Goal: Information Seeking & Learning: Learn about a topic

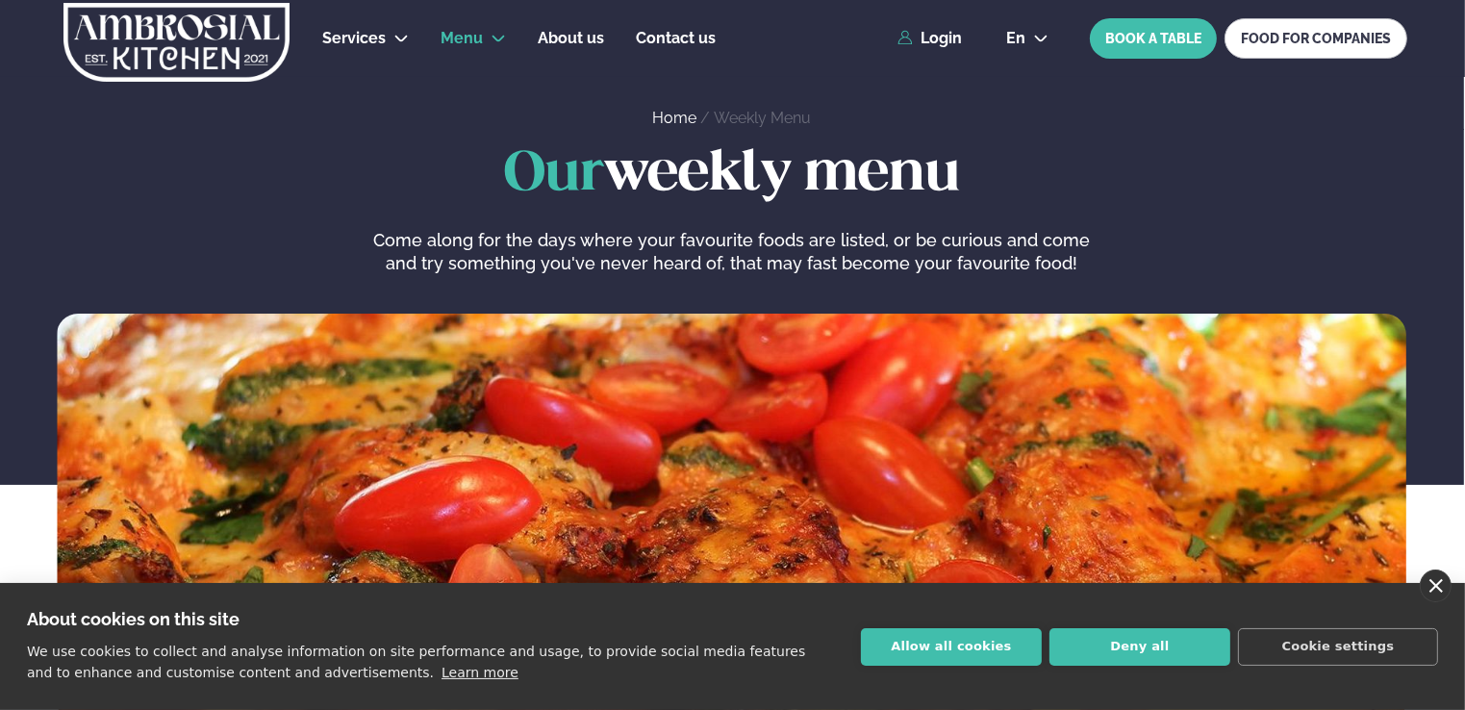
click at [1432, 582] on link "close" at bounding box center [1436, 586] width 32 height 33
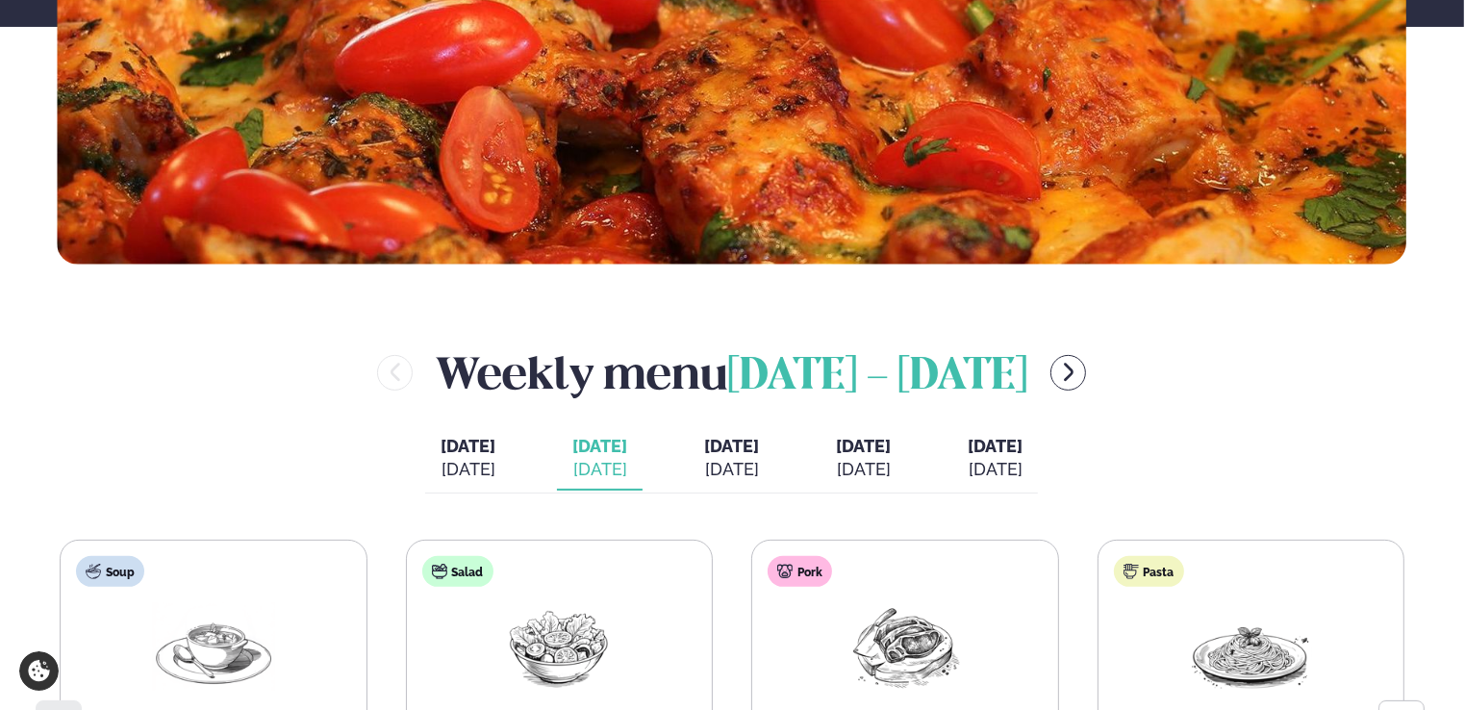
scroll to position [864, 0]
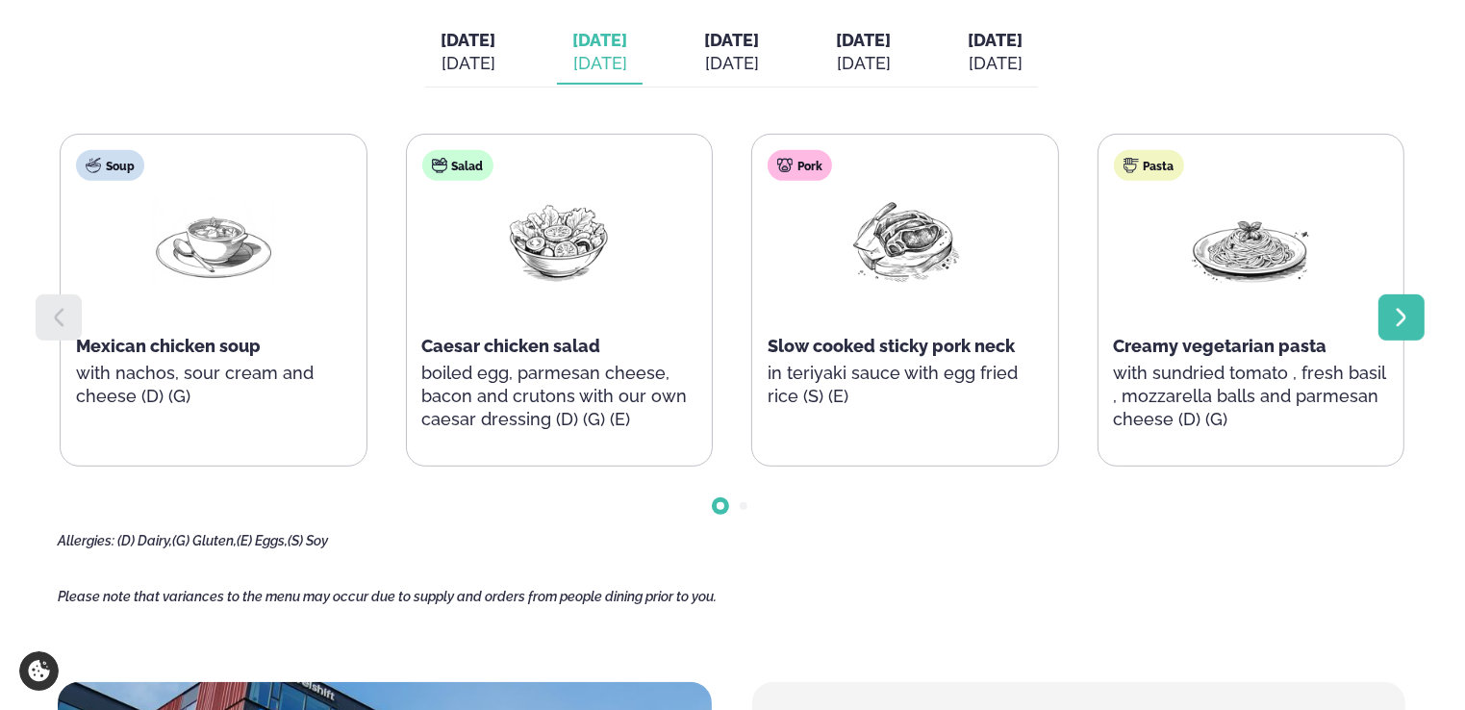
click at [1400, 302] on div at bounding box center [1402, 317] width 46 height 46
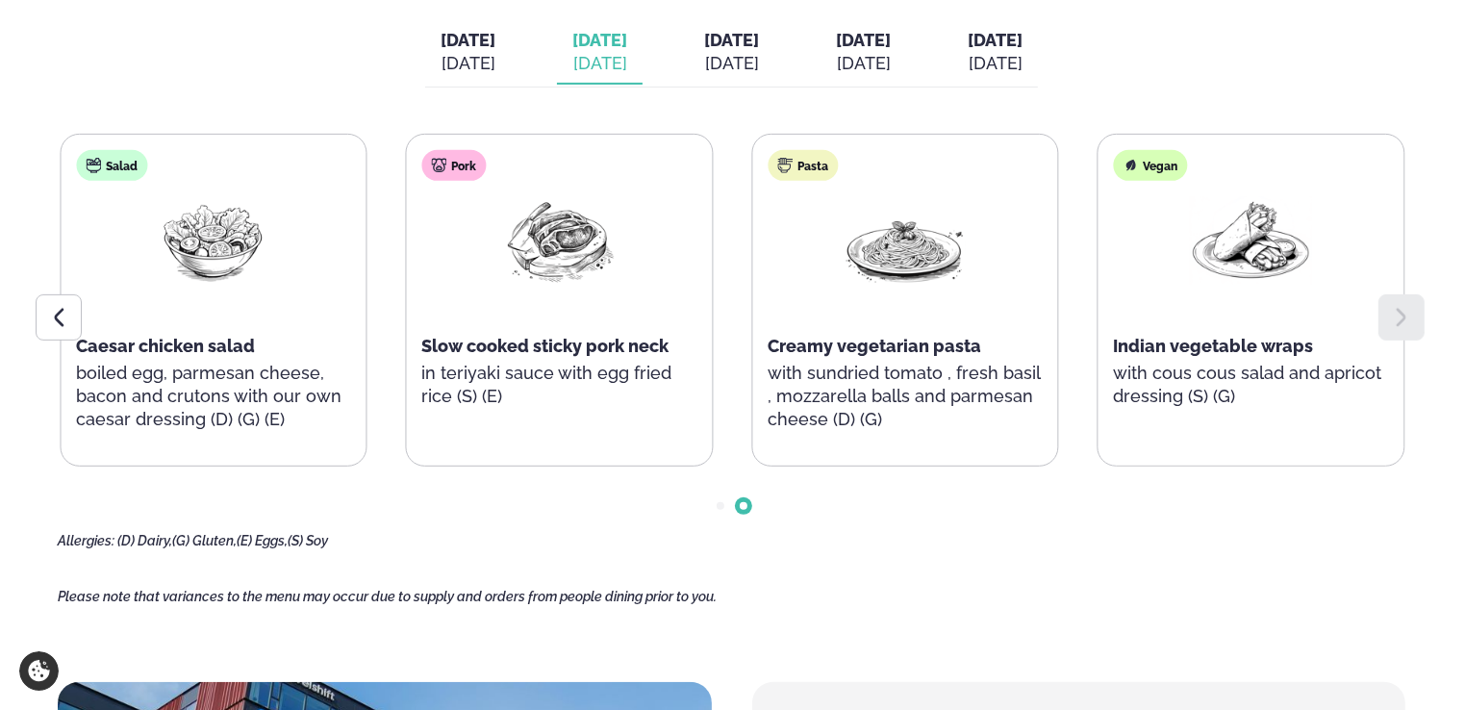
click at [1400, 302] on div at bounding box center [1402, 317] width 46 height 46
click at [719, 47] on span "[DATE]" at bounding box center [731, 40] width 55 height 20
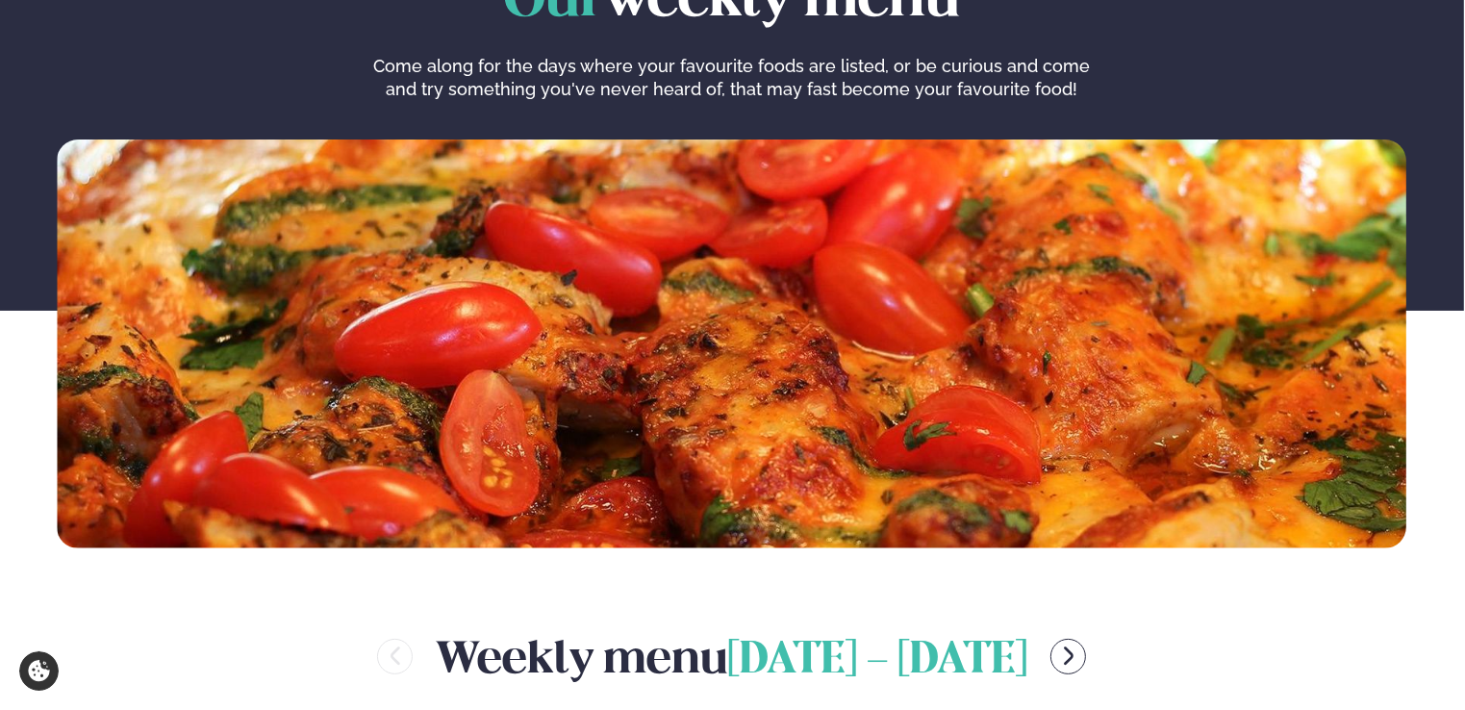
scroll to position [0, 0]
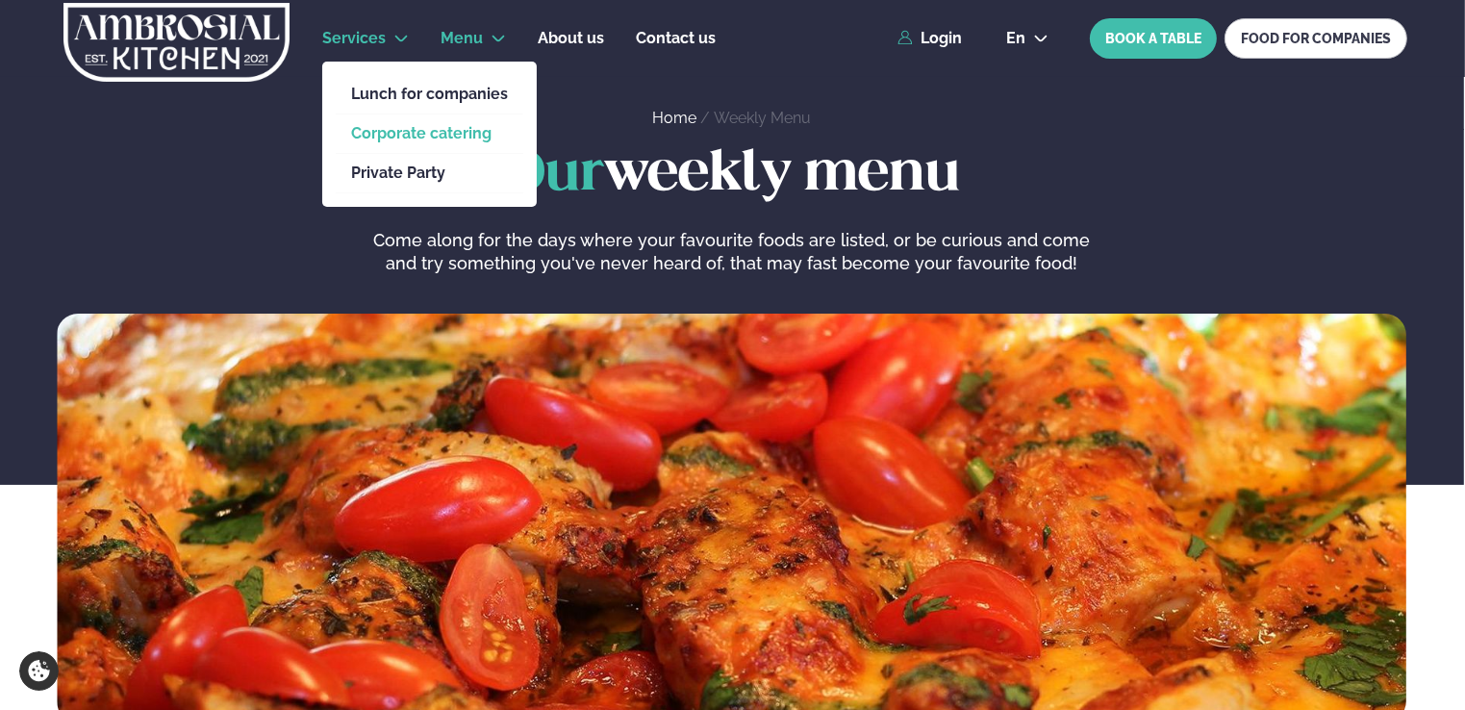
drag, startPoint x: 389, startPoint y: 42, endPoint x: 447, endPoint y: 134, distance: 108.6
click at [409, 62] on li "Services Lunch for companies Corporate catering Private Party" at bounding box center [365, 38] width 87 height 46
drag, startPoint x: 447, startPoint y: 134, endPoint x: 416, endPoint y: 89, distance: 54.5
click at [416, 89] on link "Lunch for companies" at bounding box center [429, 94] width 157 height 15
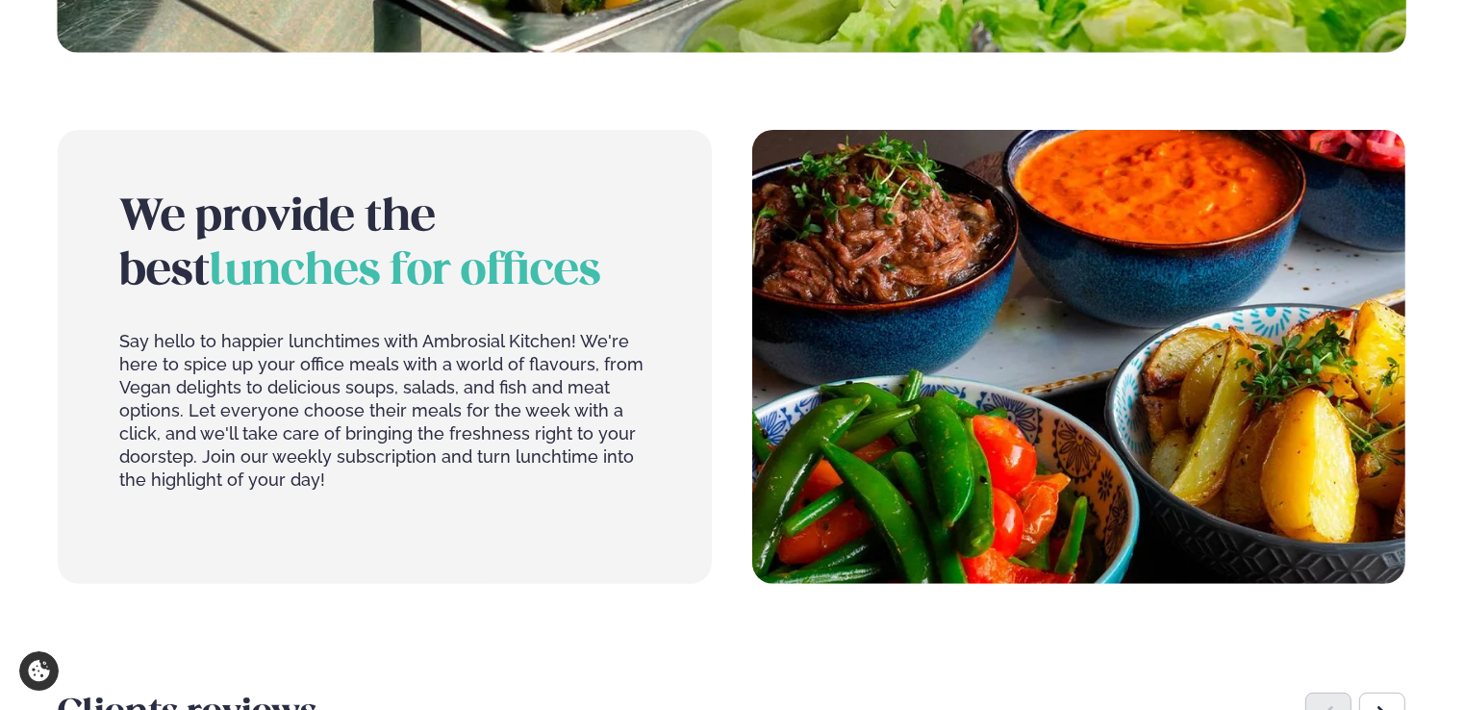
scroll to position [692, 0]
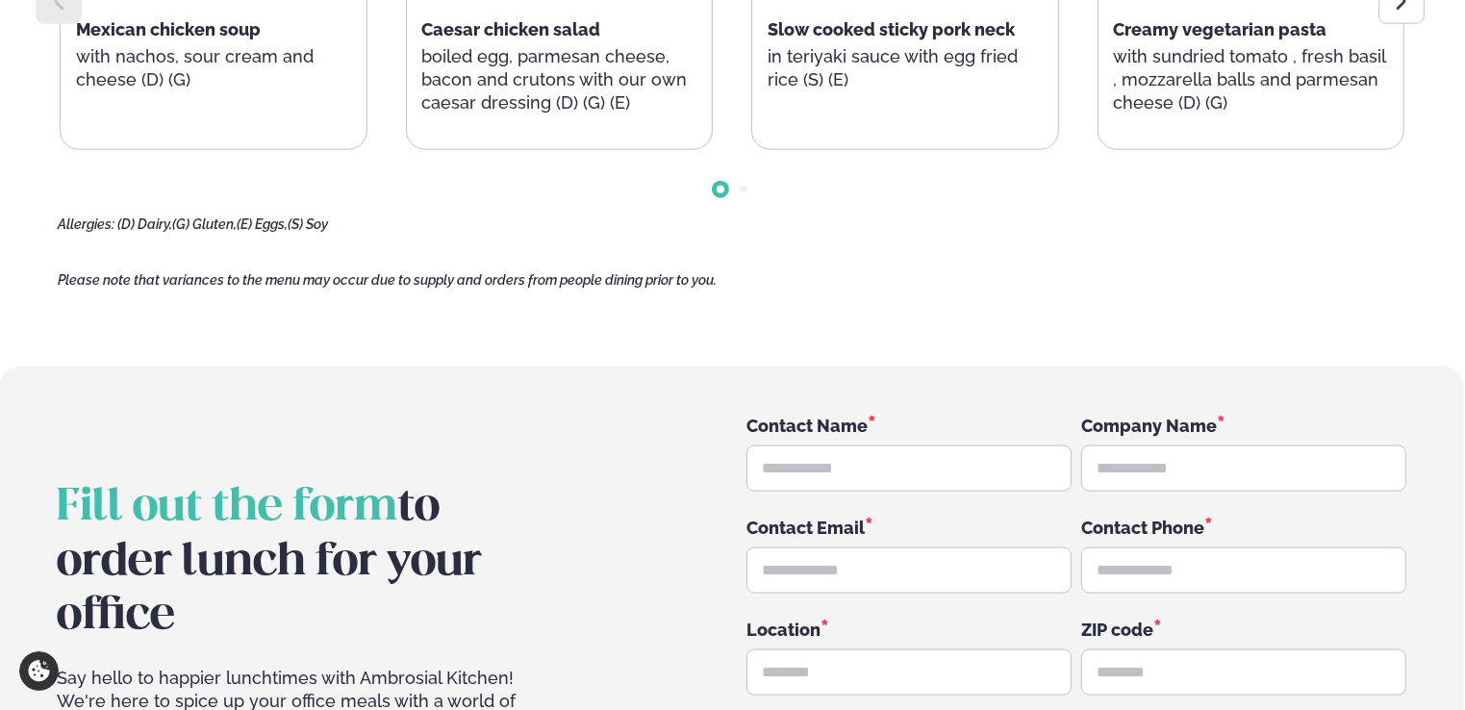
scroll to position [2478, 0]
click at [173, 399] on section "Fill out the form to order lunch for your office Say hello to happier lunchtime…" at bounding box center [731, 666] width 1465 height 600
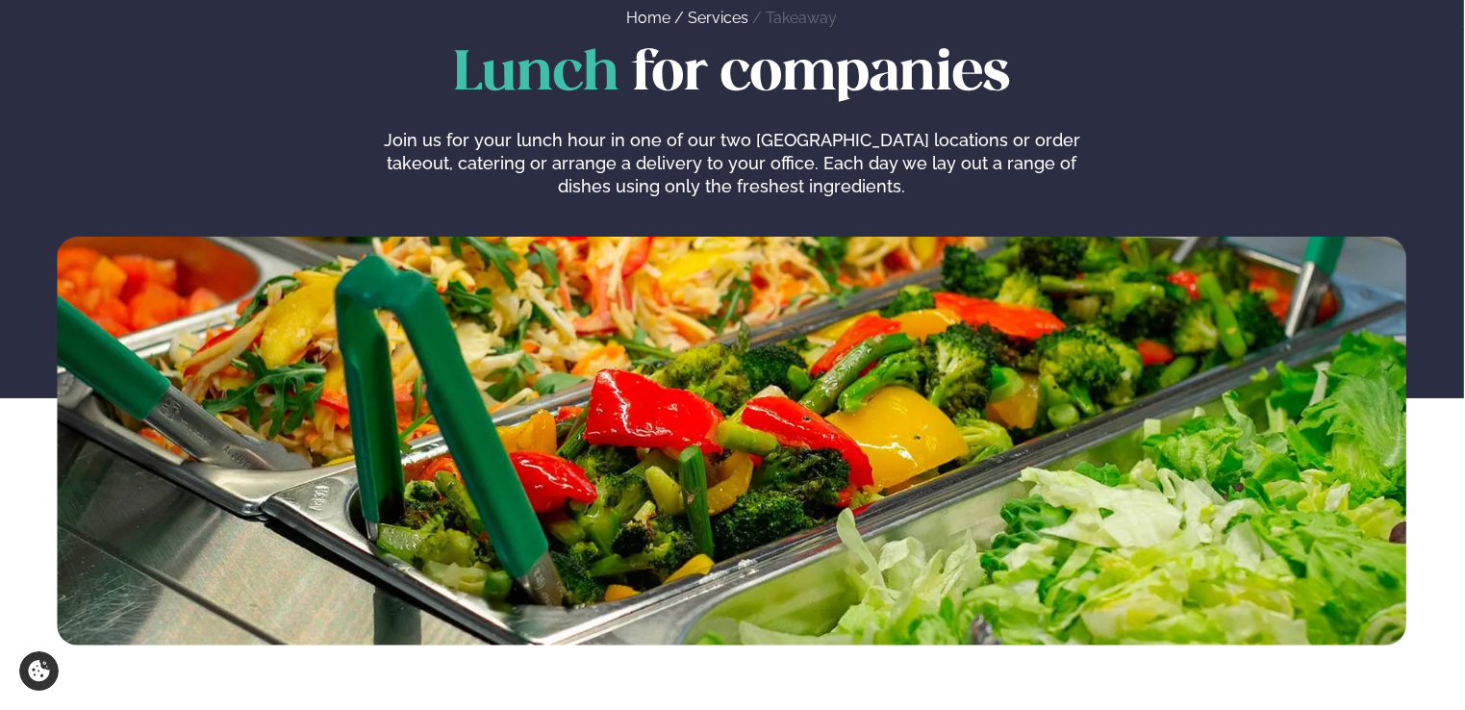
scroll to position [0, 0]
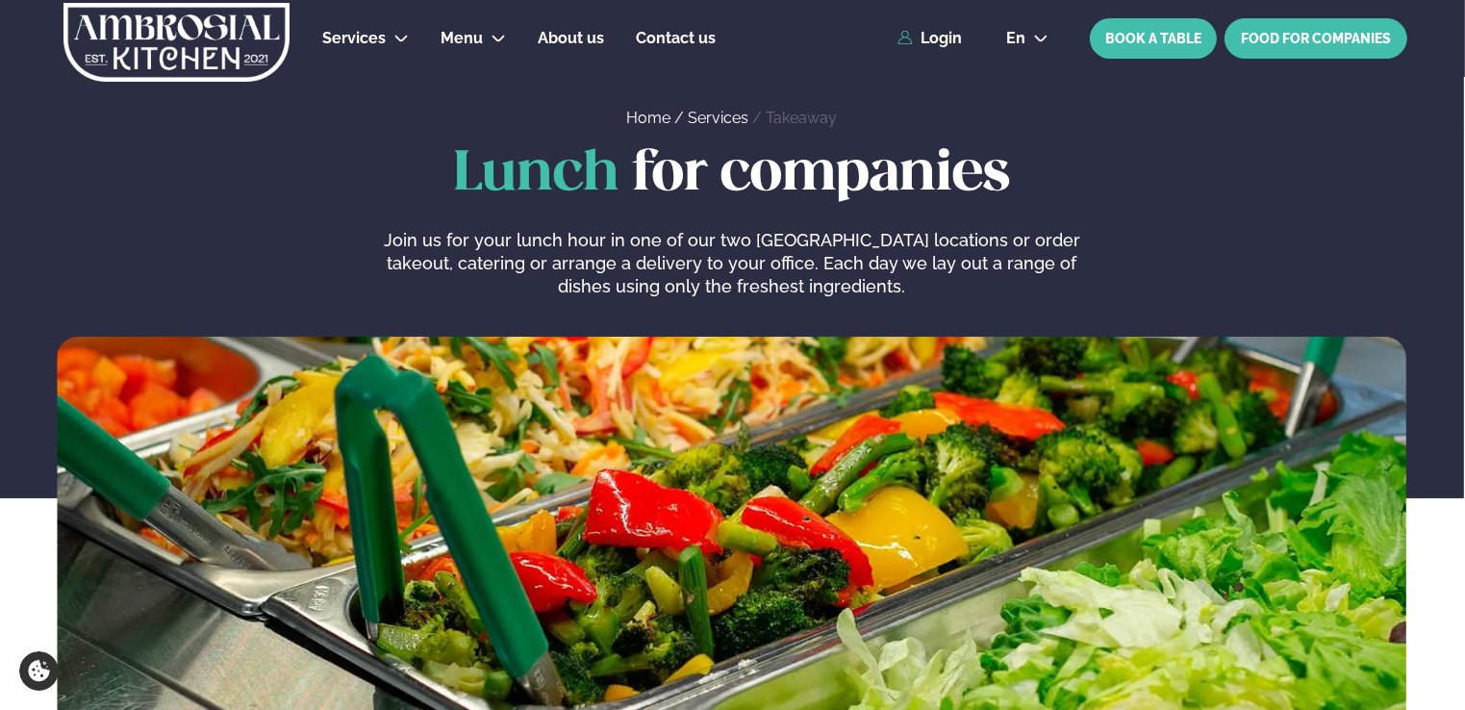
click at [1310, 31] on link "FOOD FOR COMPANIES" at bounding box center [1316, 38] width 183 height 40
click at [227, 202] on h1 "Lunch for companies" at bounding box center [732, 175] width 1350 height 62
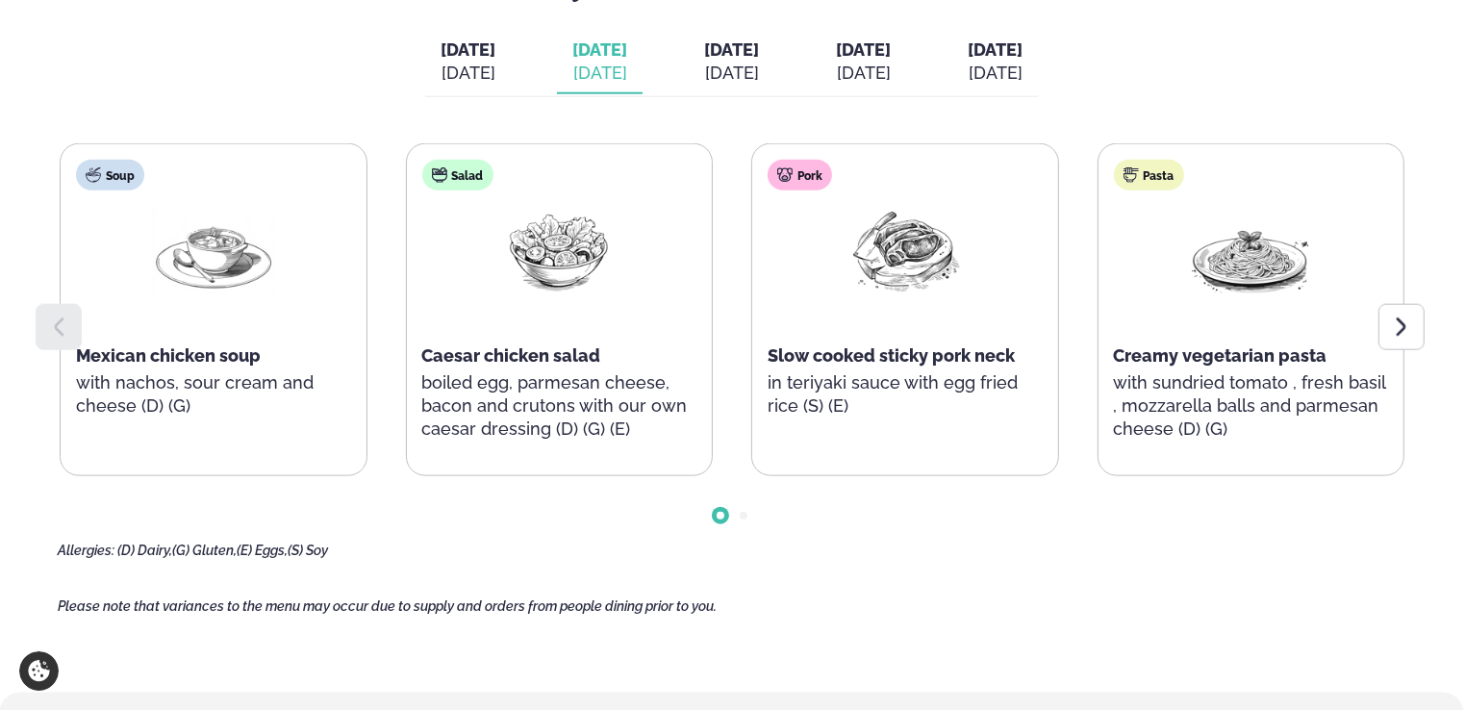
scroll to position [2156, 0]
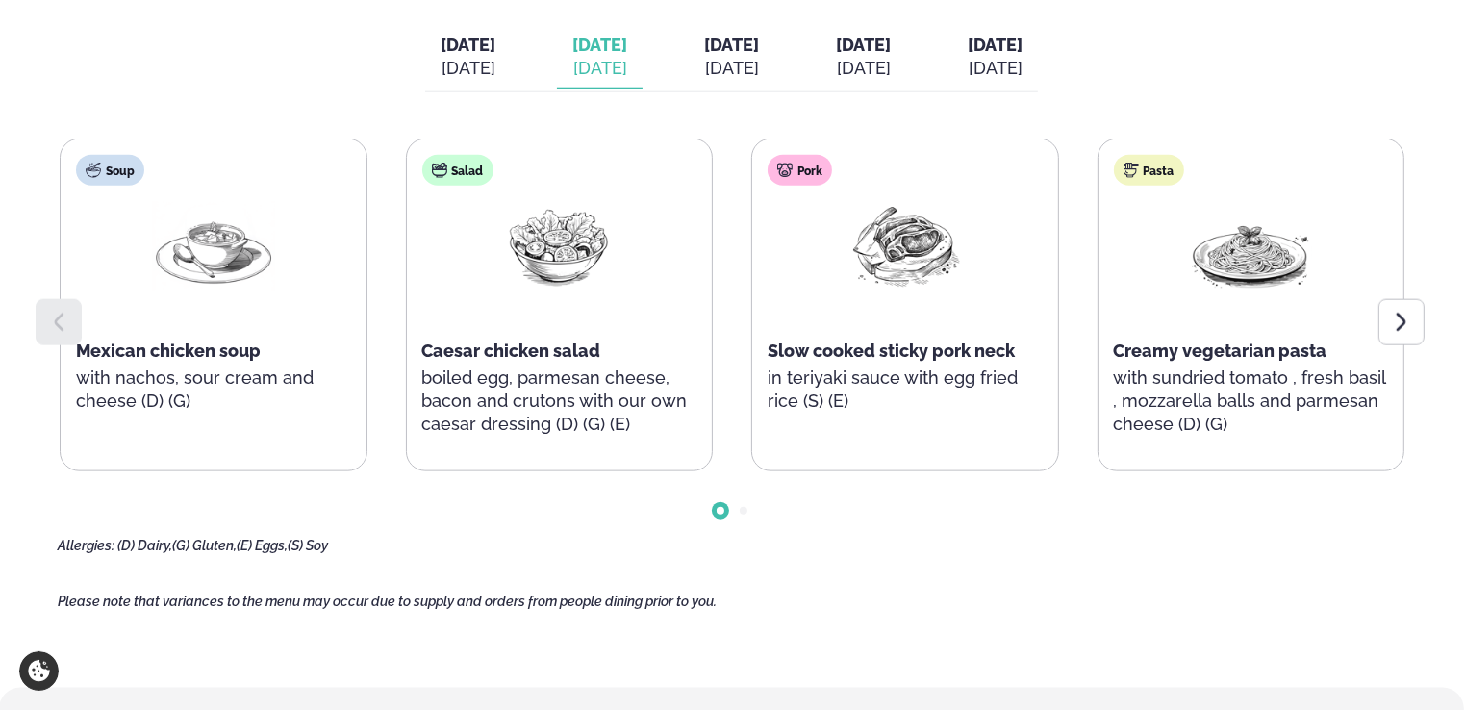
click at [759, 63] on div "[DATE]" at bounding box center [731, 68] width 55 height 23
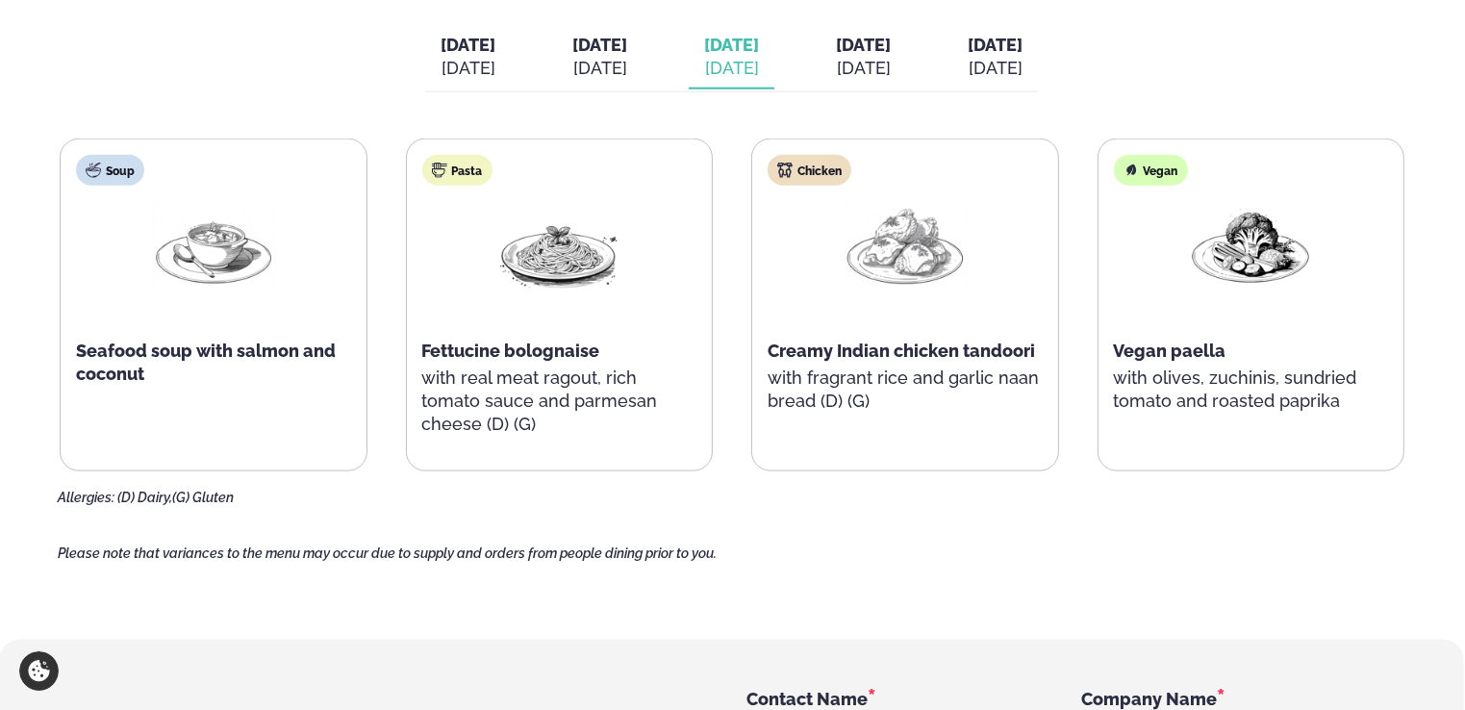
click at [573, 44] on span "[DATE]" at bounding box center [599, 45] width 55 height 23
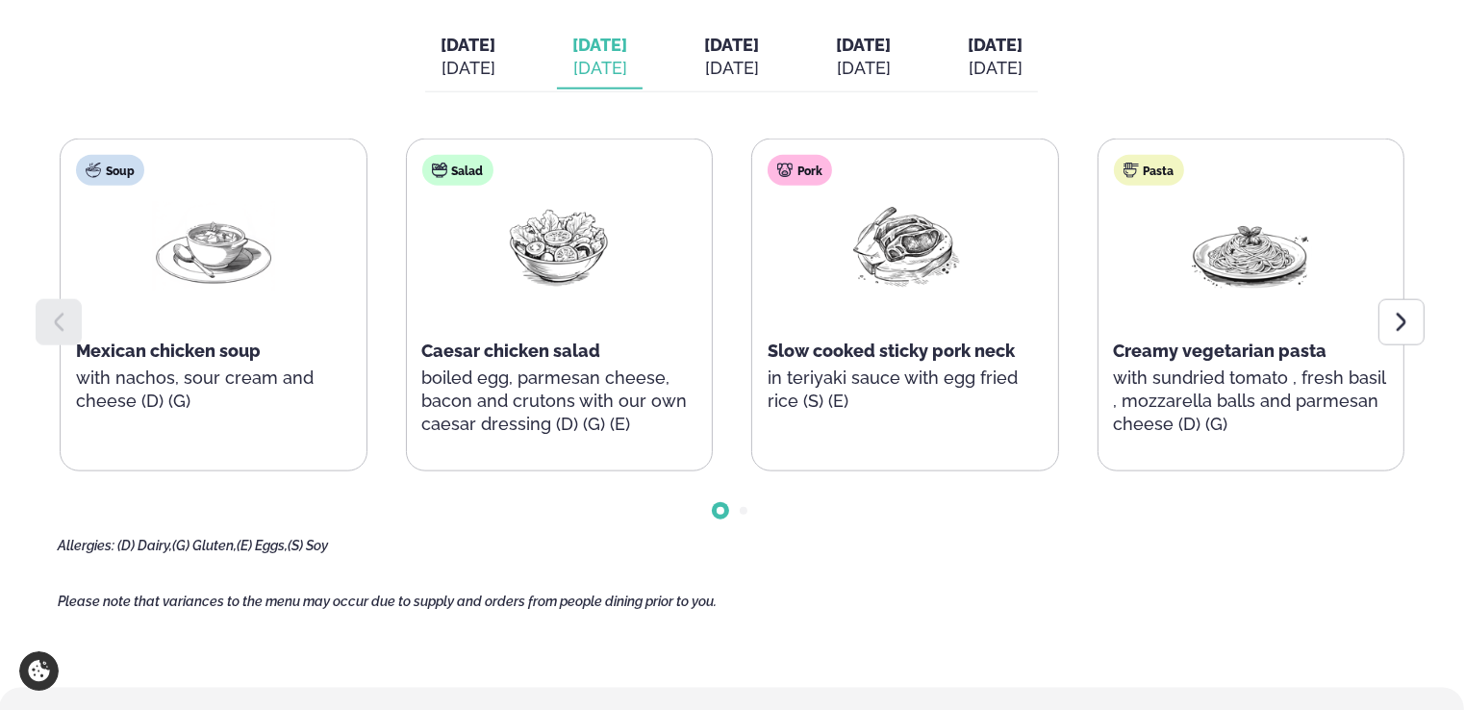
click at [731, 45] on span "[DATE]" at bounding box center [731, 45] width 55 height 20
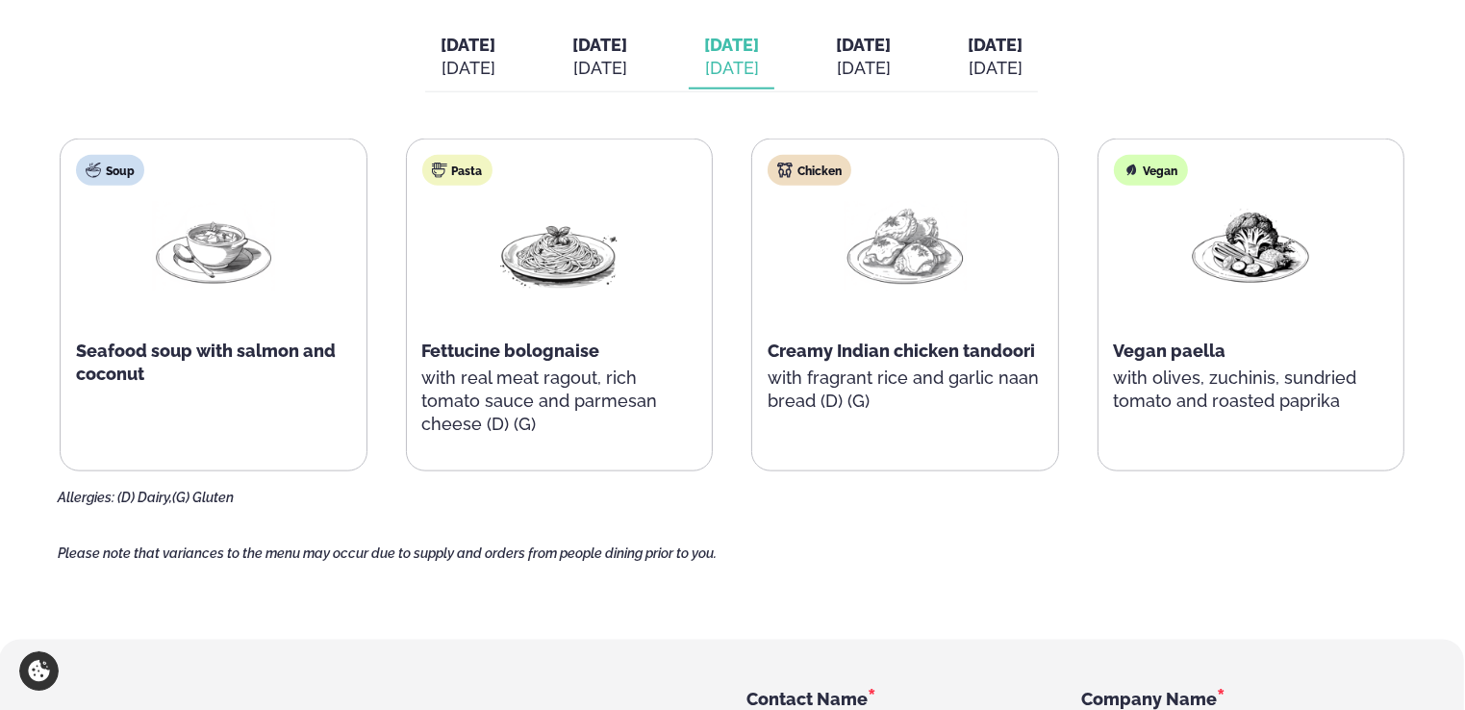
click at [874, 79] on button "[DATE] [DATE]" at bounding box center [864, 57] width 86 height 63
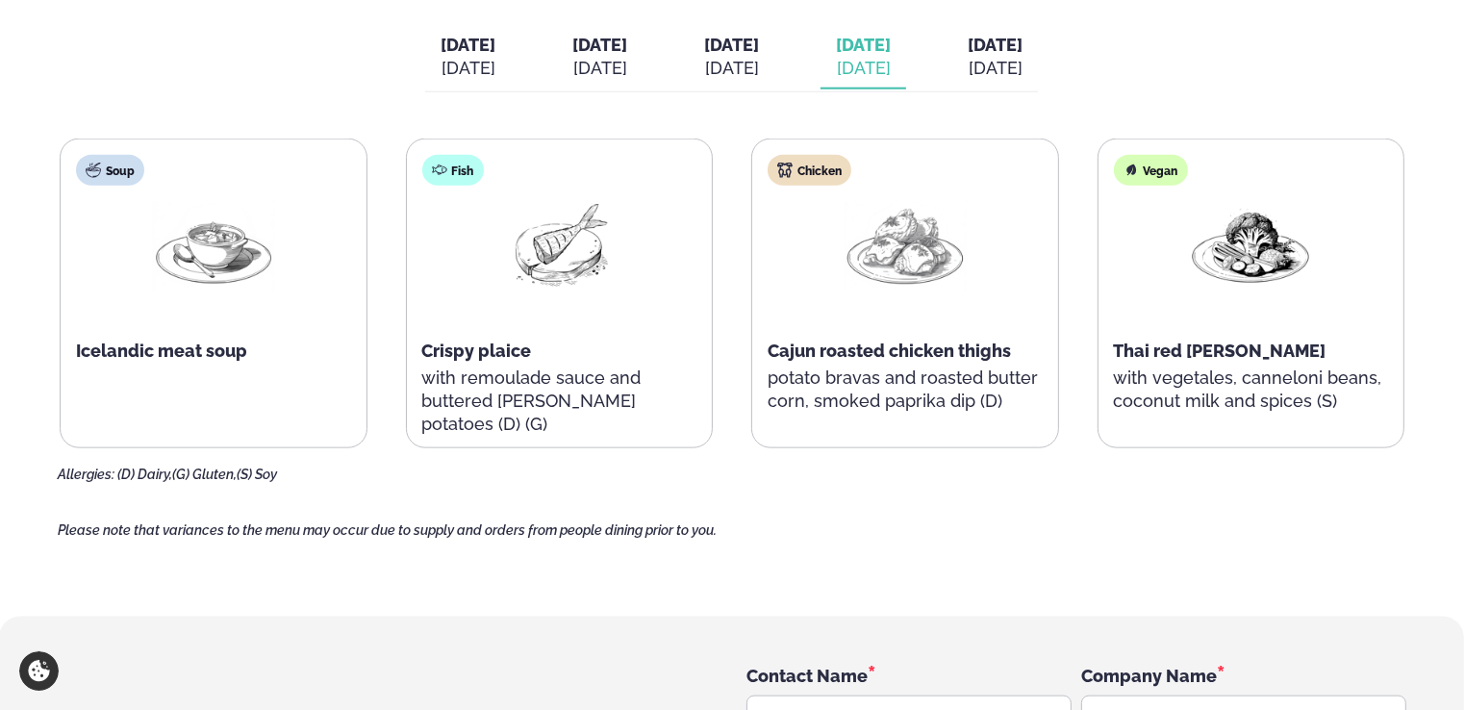
click at [172, 358] on span "Icelandic meat soup" at bounding box center [161, 351] width 171 height 20
click at [1038, 75] on button "[DATE] [DATE]" at bounding box center [995, 57] width 86 height 63
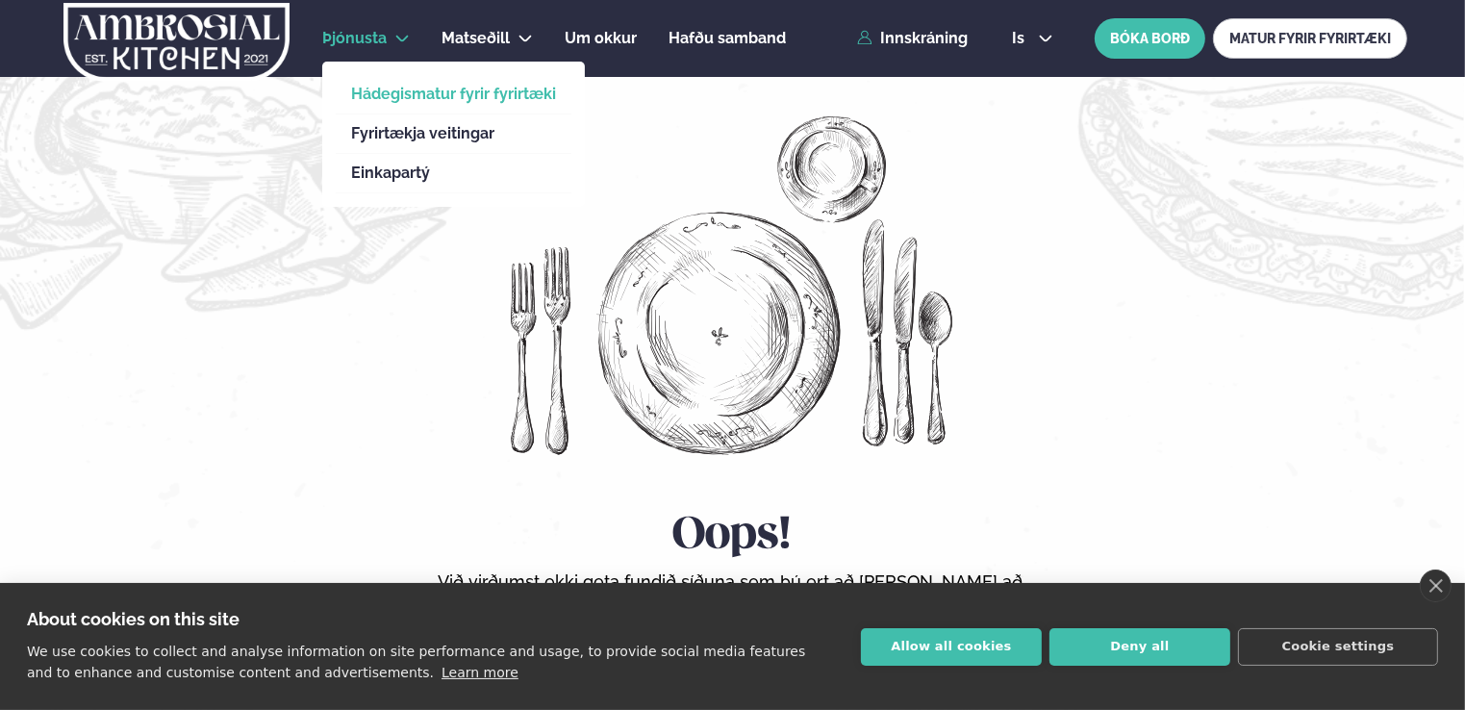
click at [403, 91] on link "Hádegismatur fyrir fyrirtæki" at bounding box center [453, 94] width 205 height 15
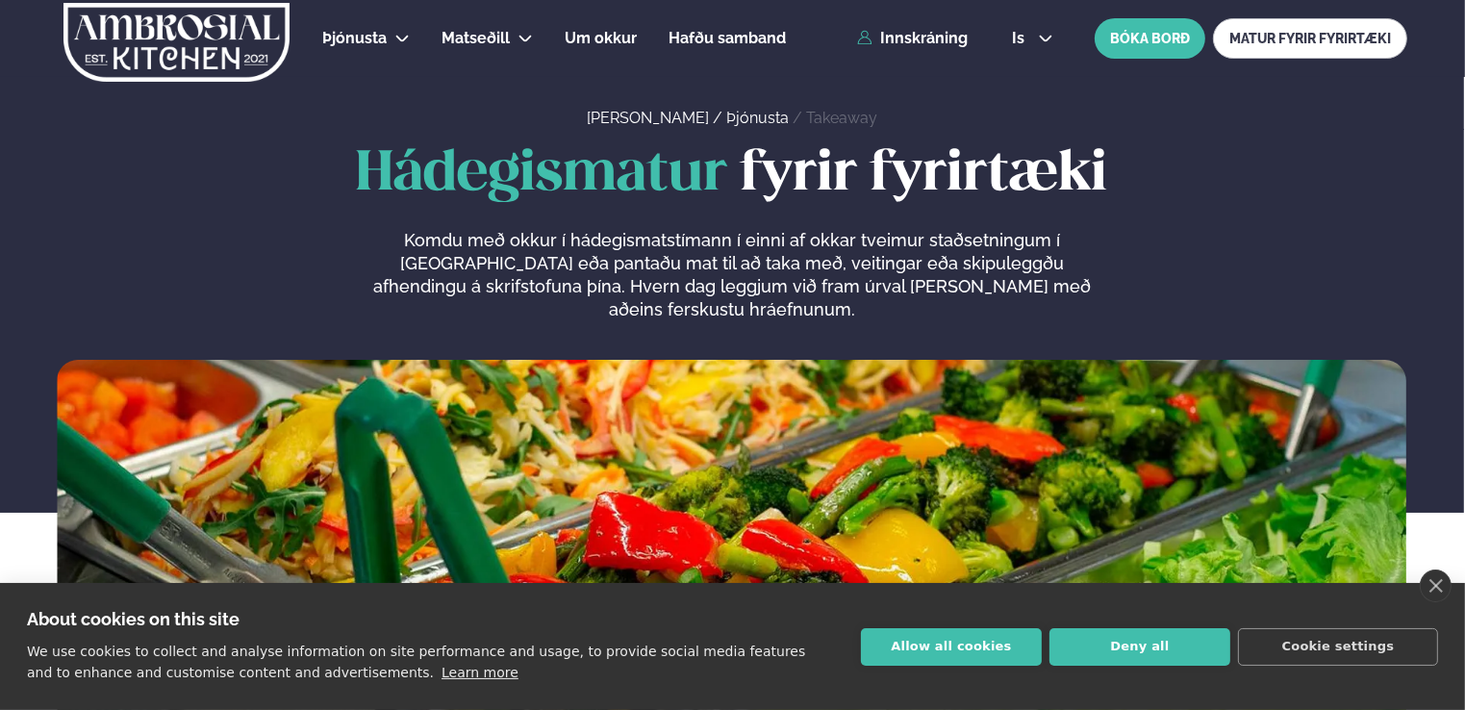
click at [313, 208] on div "Hádegismatur fyrir fyrirtæki Komdu með okkur í hádegismatstímann í einni af okk…" at bounding box center [732, 232] width 1350 height 177
click at [938, 672] on div "About cookies on this site We use cookies to collect and analyse information on…" at bounding box center [732, 646] width 1465 height 127
click at [943, 663] on button "Allow all cookies" at bounding box center [951, 647] width 181 height 38
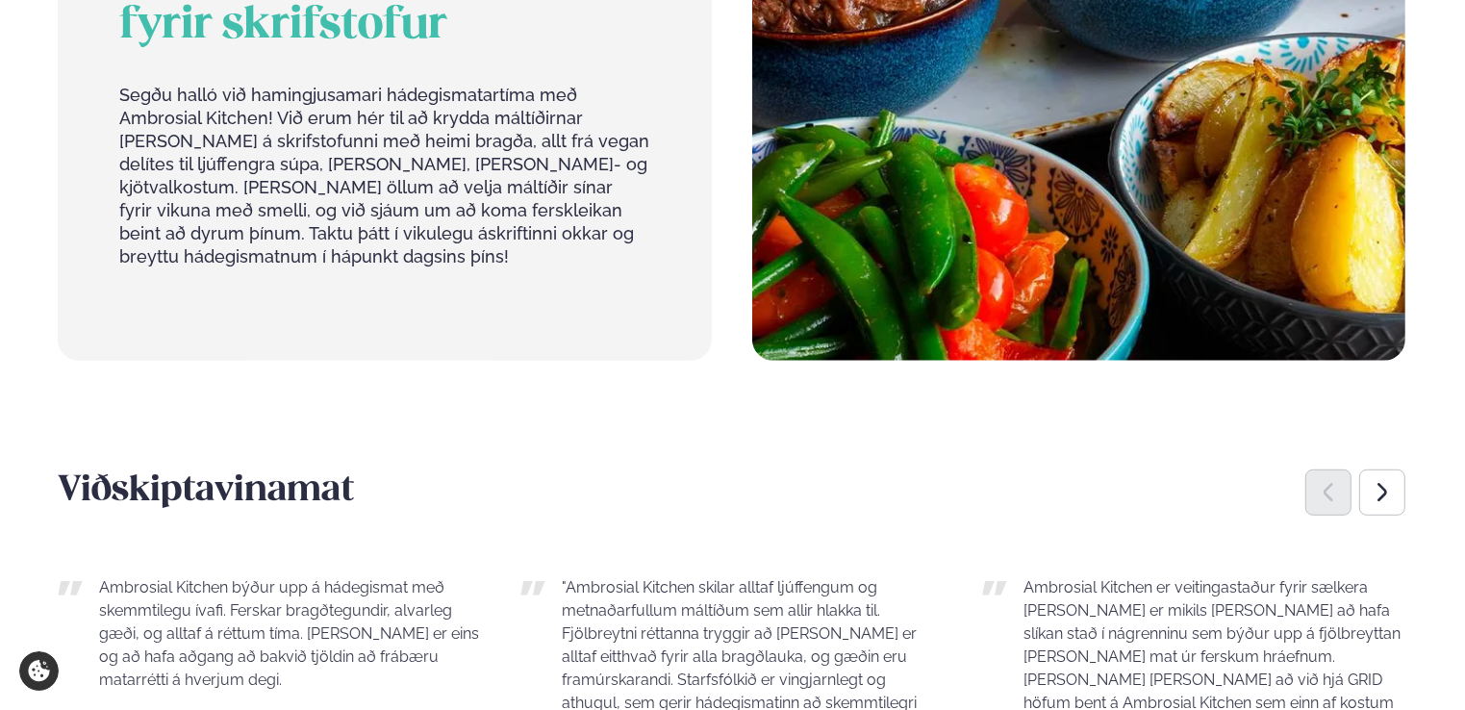
scroll to position [1018, 0]
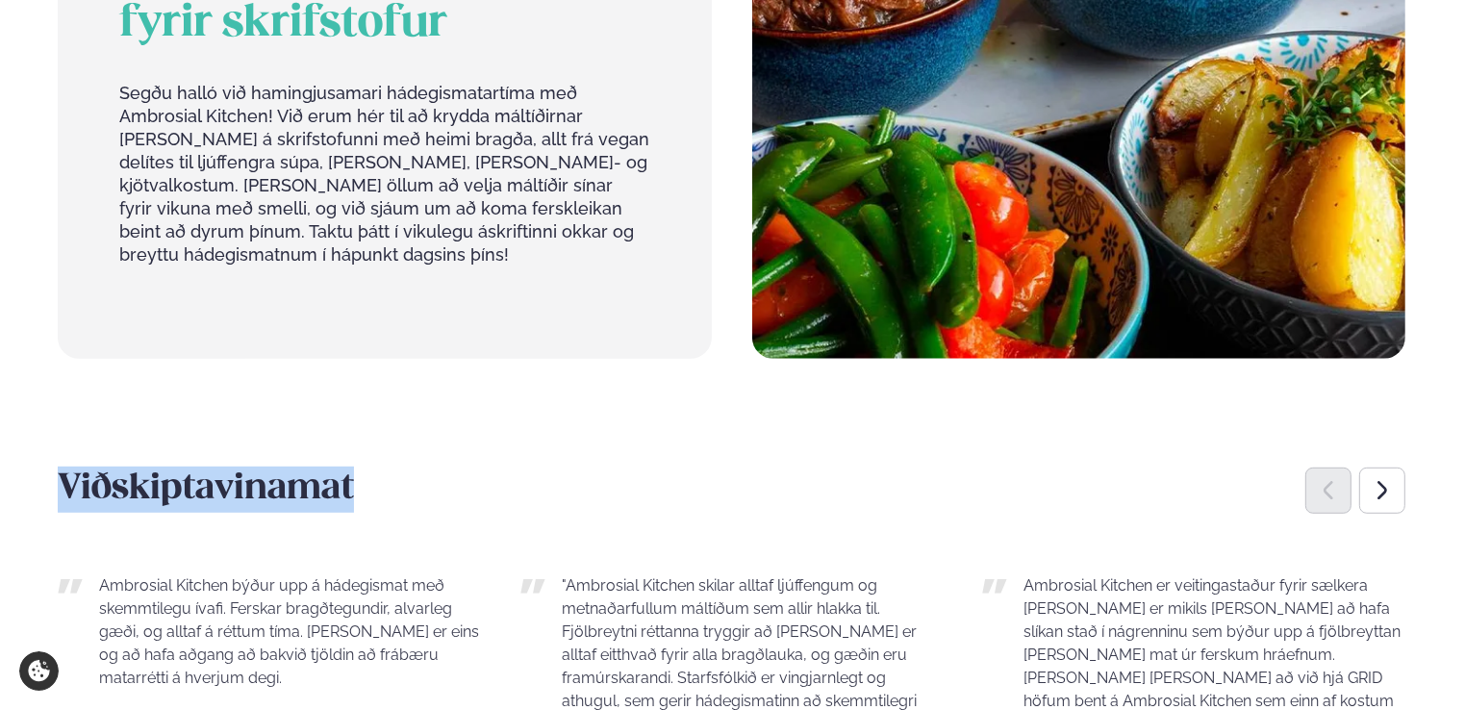
drag, startPoint x: 65, startPoint y: 441, endPoint x: 577, endPoint y: 438, distance: 511.8
click at [577, 467] on h3 "Viðskiptavinamat" at bounding box center [732, 490] width 1348 height 46
click at [246, 472] on span "Viðskiptavinamat" at bounding box center [206, 489] width 296 height 34
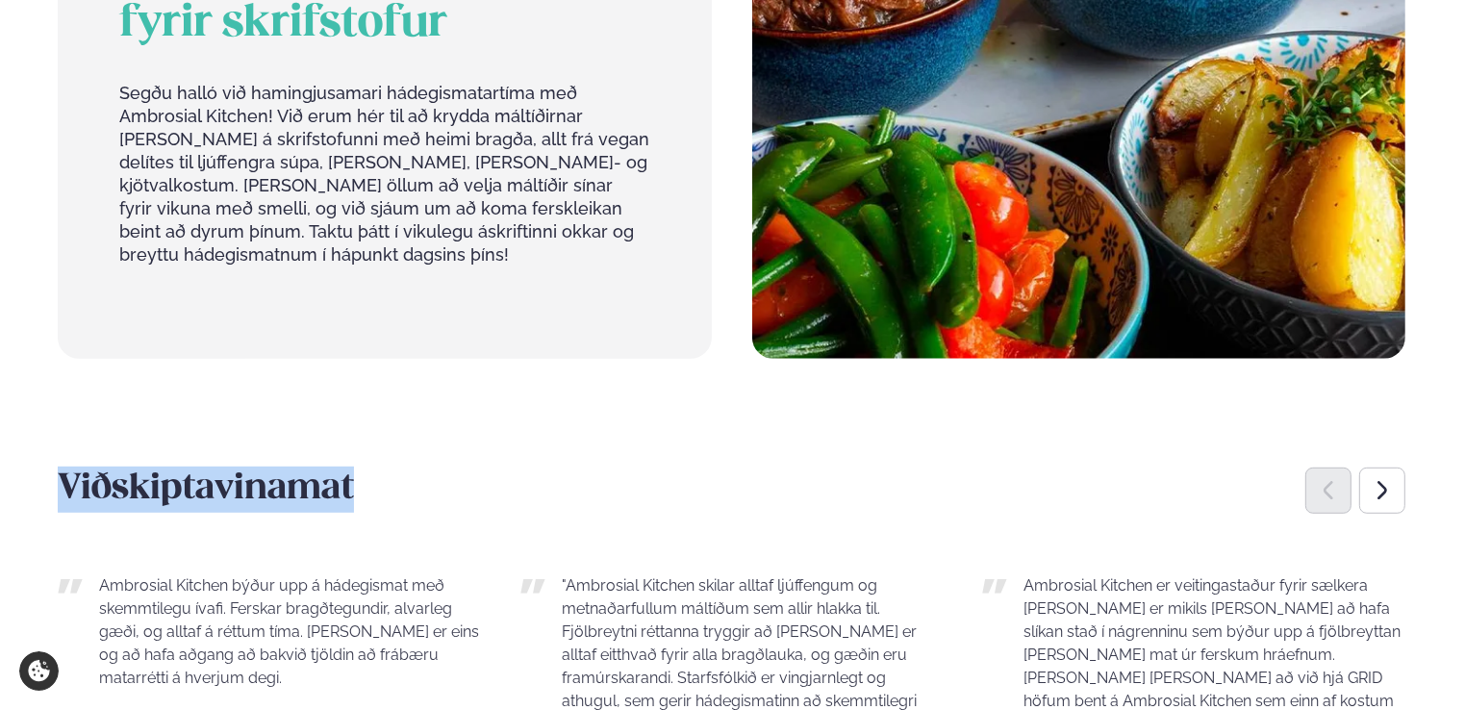
drag, startPoint x: 246, startPoint y: 441, endPoint x: 104, endPoint y: 469, distance: 145.1
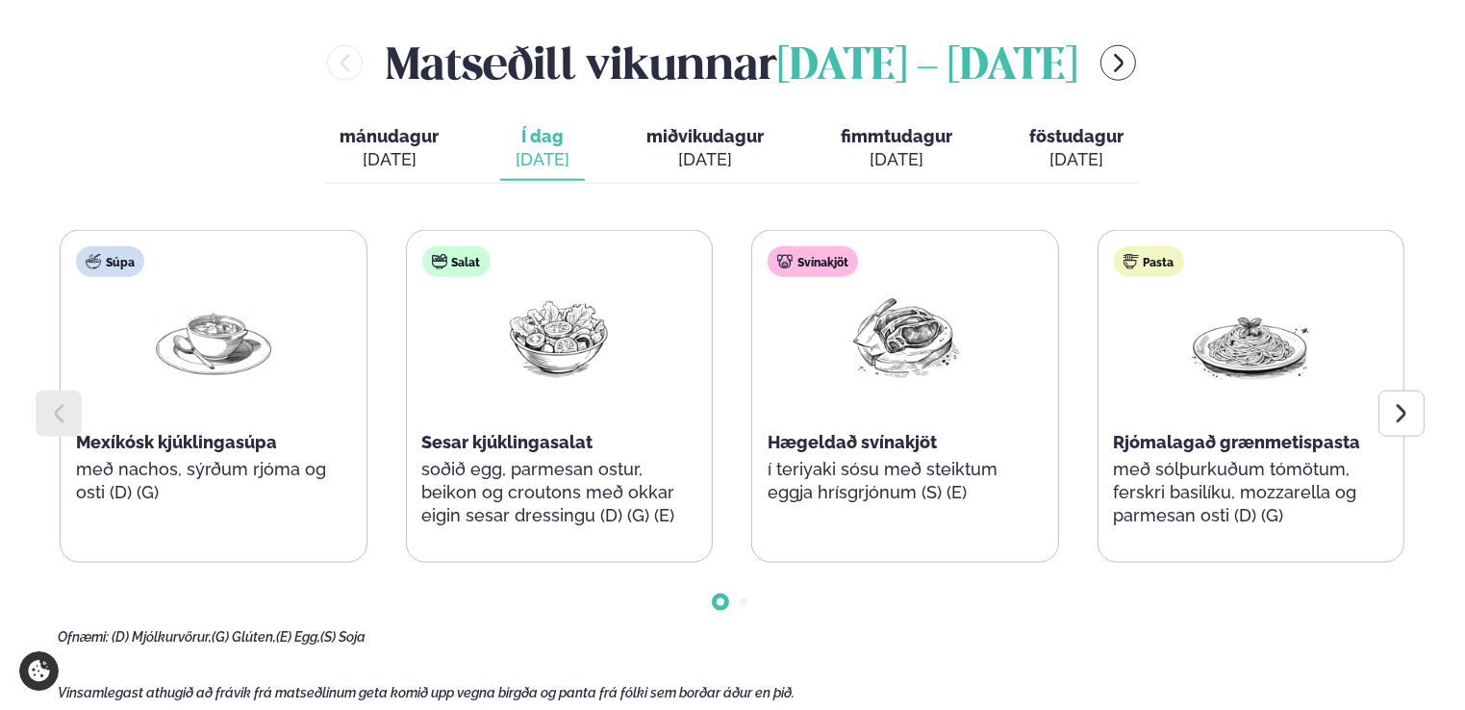
scroll to position [2215, 0]
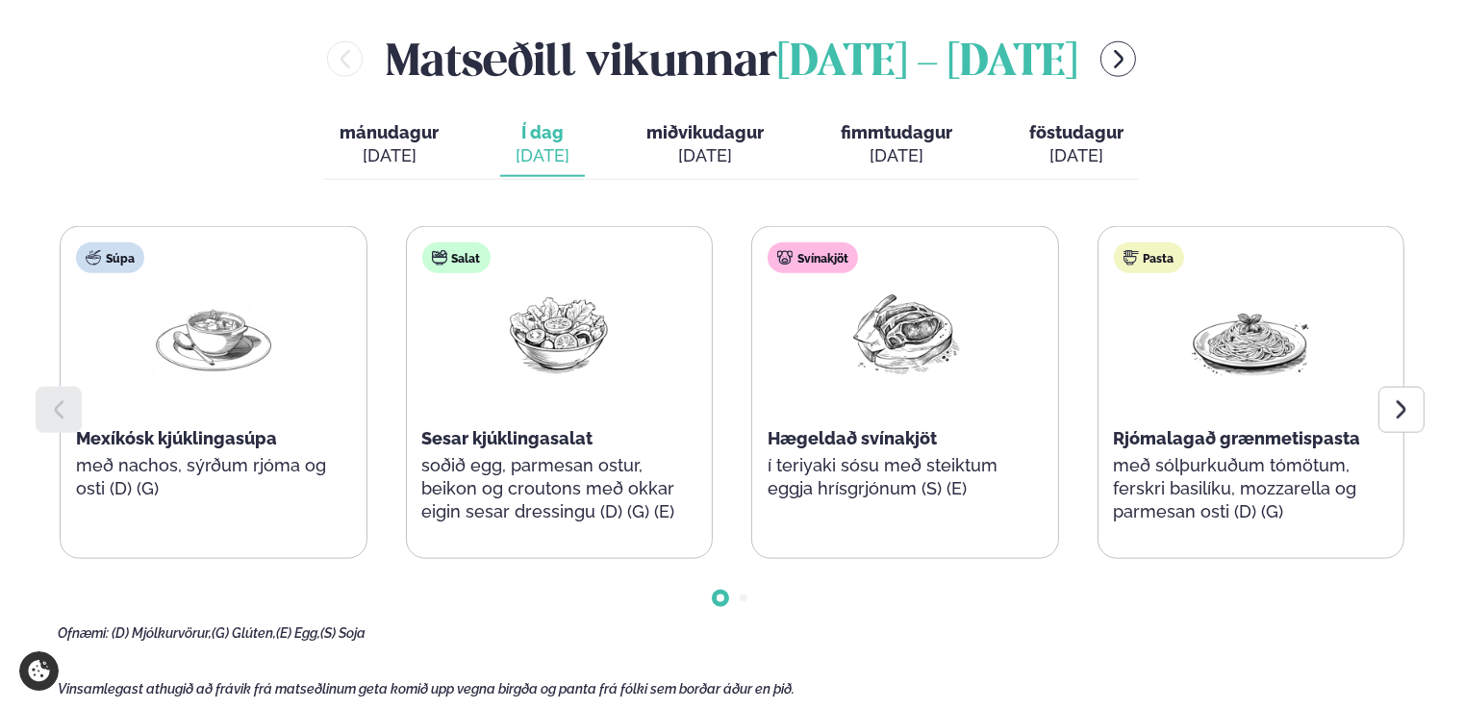
click at [747, 559] on div at bounding box center [732, 583] width 1348 height 48
click at [747, 595] on span "Go to slide 2" at bounding box center [744, 599] width 8 height 8
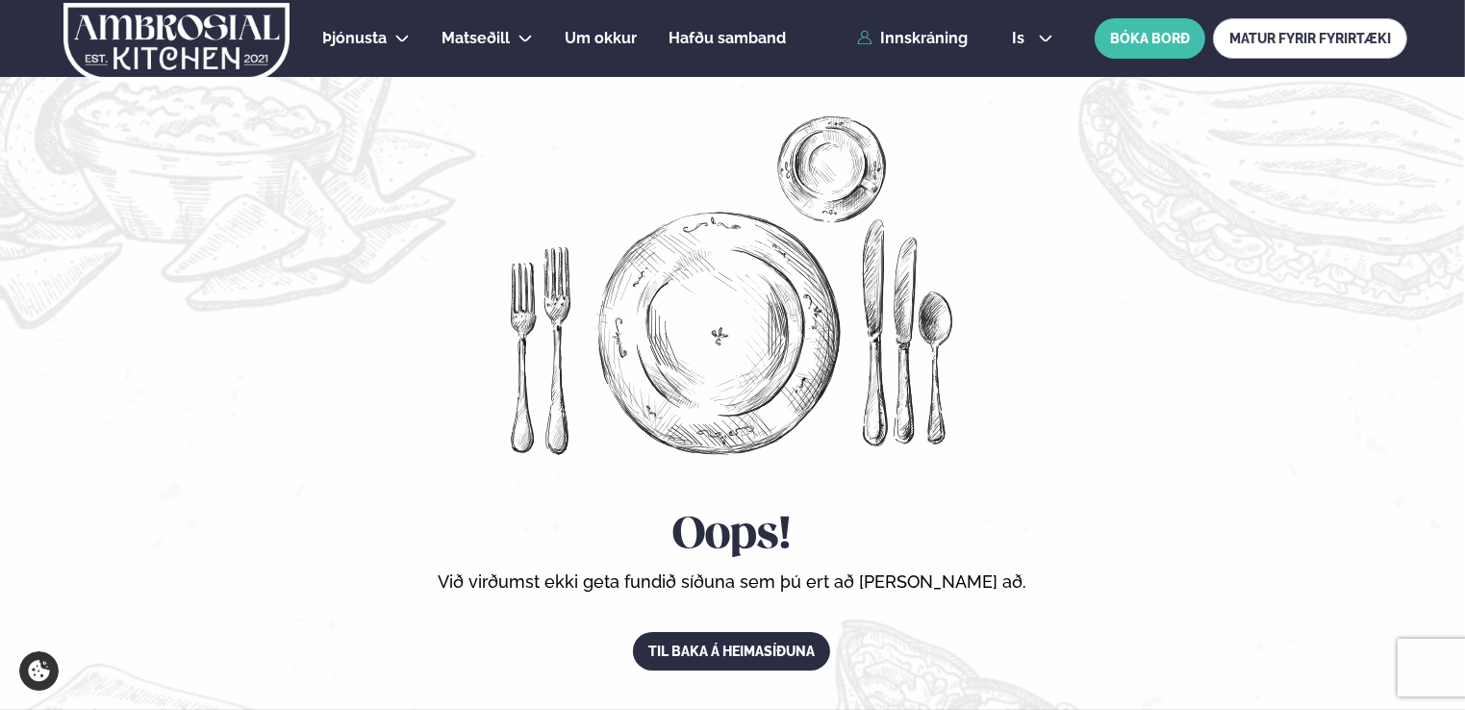
click at [261, 32] on img at bounding box center [177, 42] width 230 height 79
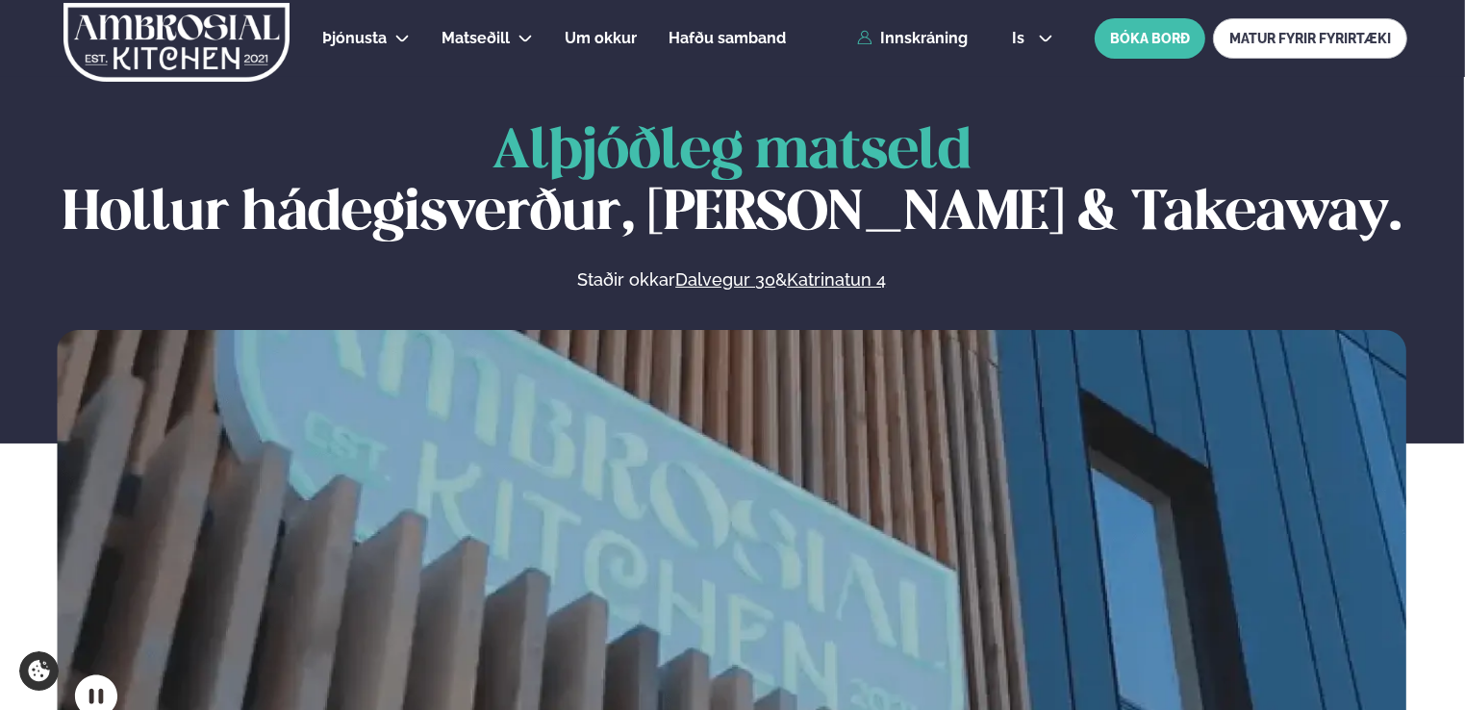
click at [540, 150] on span "Alþjóðleg matseld" at bounding box center [732, 152] width 479 height 53
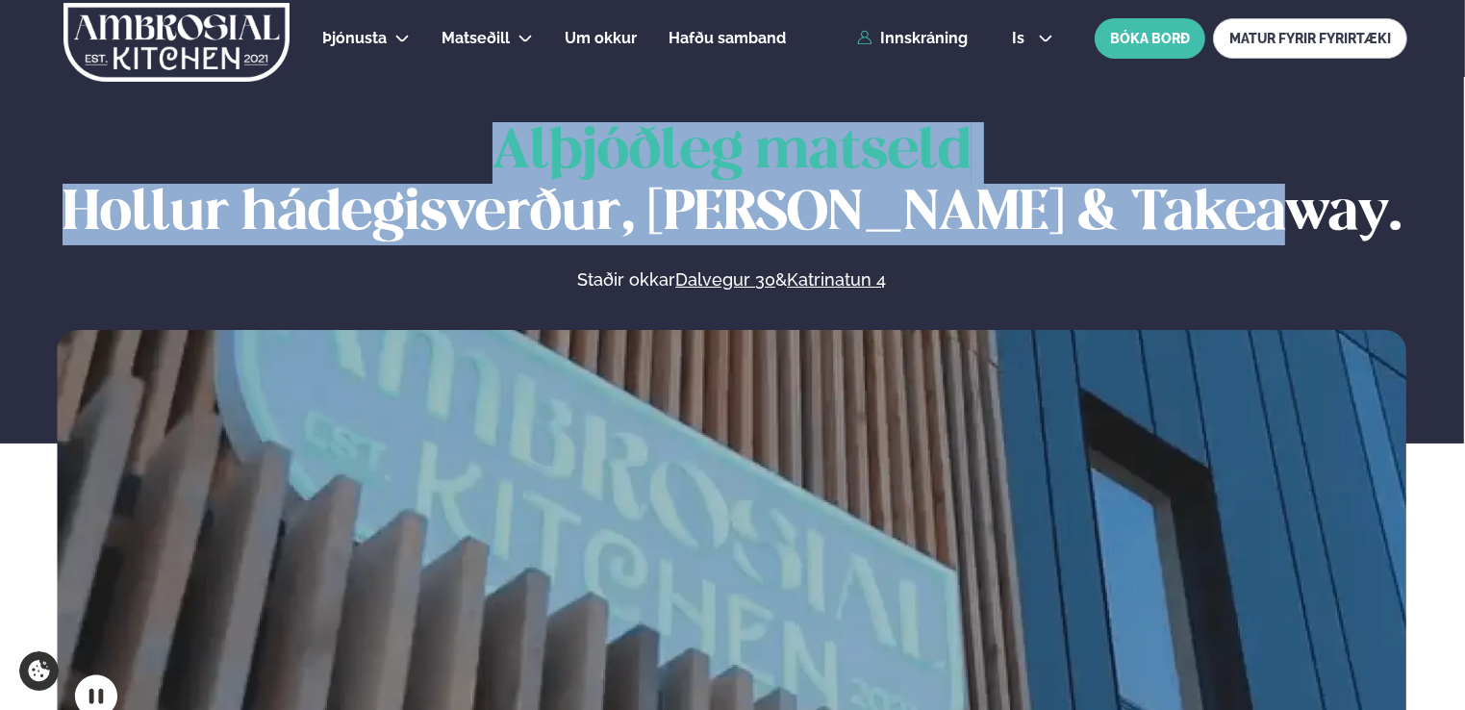
drag, startPoint x: 512, startPoint y: 145, endPoint x: 1352, endPoint y: 221, distance: 843.3
click at [1352, 221] on h1 "Alþjóðleg matseld Hollur hádegisverður, Veitingar & Takeaway." at bounding box center [732, 183] width 1350 height 123
drag, startPoint x: 1352, startPoint y: 221, endPoint x: 1332, endPoint y: 218, distance: 20.4
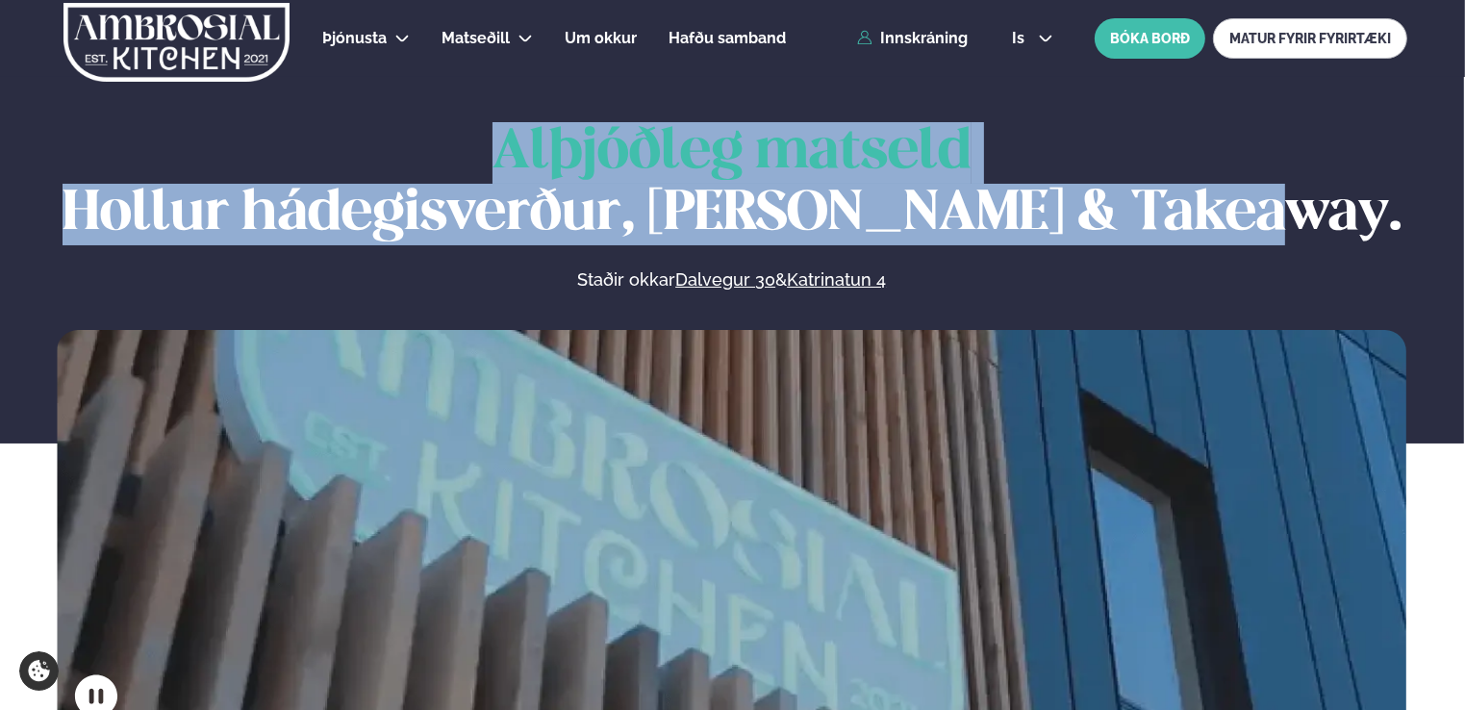
click at [1332, 218] on h1 "Alþjóðleg matseld Hollur hádegisverður, Veitingar & Takeaway." at bounding box center [732, 183] width 1350 height 123
click at [1320, 220] on h1 "Alþjóðleg matseld Hollur hádegisverður, Veitingar & Takeaway." at bounding box center [732, 183] width 1350 height 123
drag, startPoint x: 1312, startPoint y: 220, endPoint x: 462, endPoint y: 152, distance: 853.2
click at [462, 152] on h1 "Alþjóðleg matseld Hollur hádegisverður, Veitingar & Takeaway." at bounding box center [732, 183] width 1350 height 123
drag, startPoint x: 462, startPoint y: 152, endPoint x: 494, endPoint y: 156, distance: 32.0
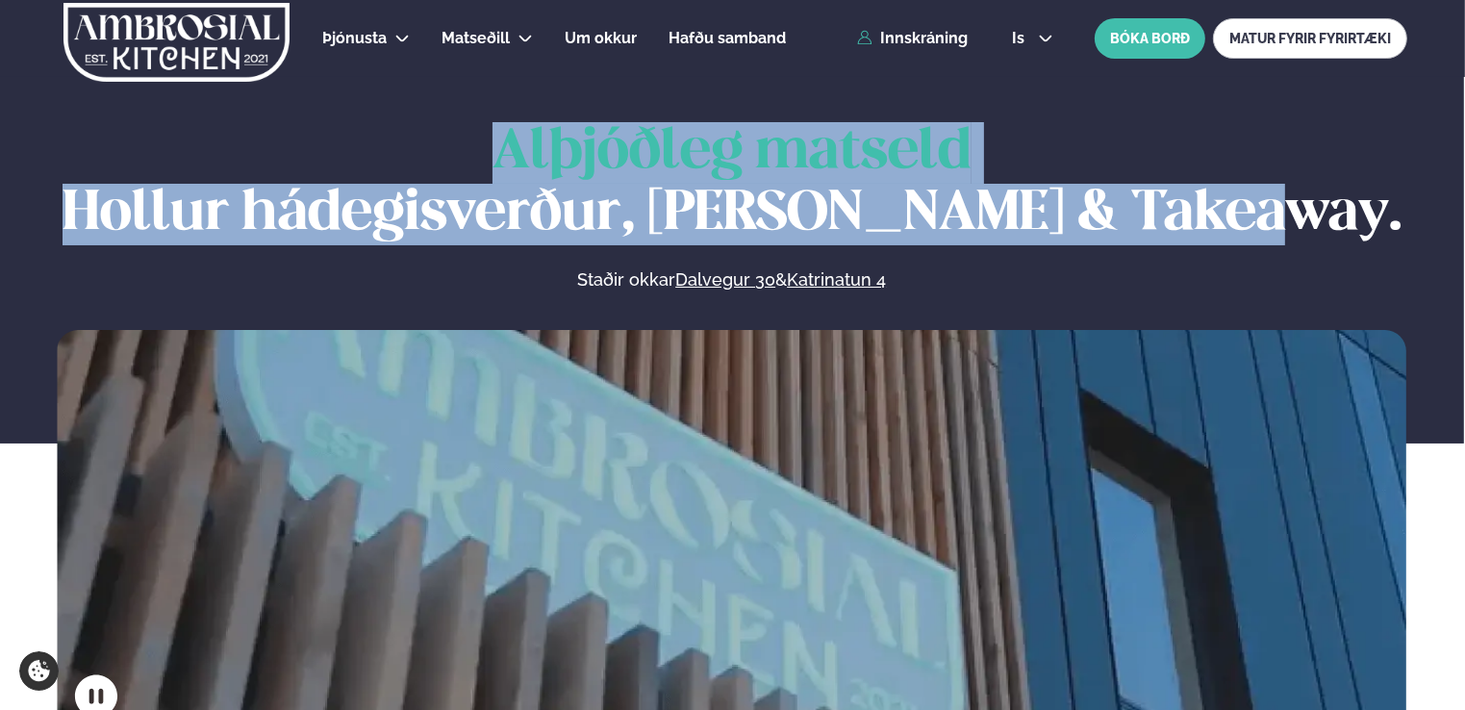
click at [494, 156] on span "Alþjóðleg matseld" at bounding box center [732, 152] width 479 height 53
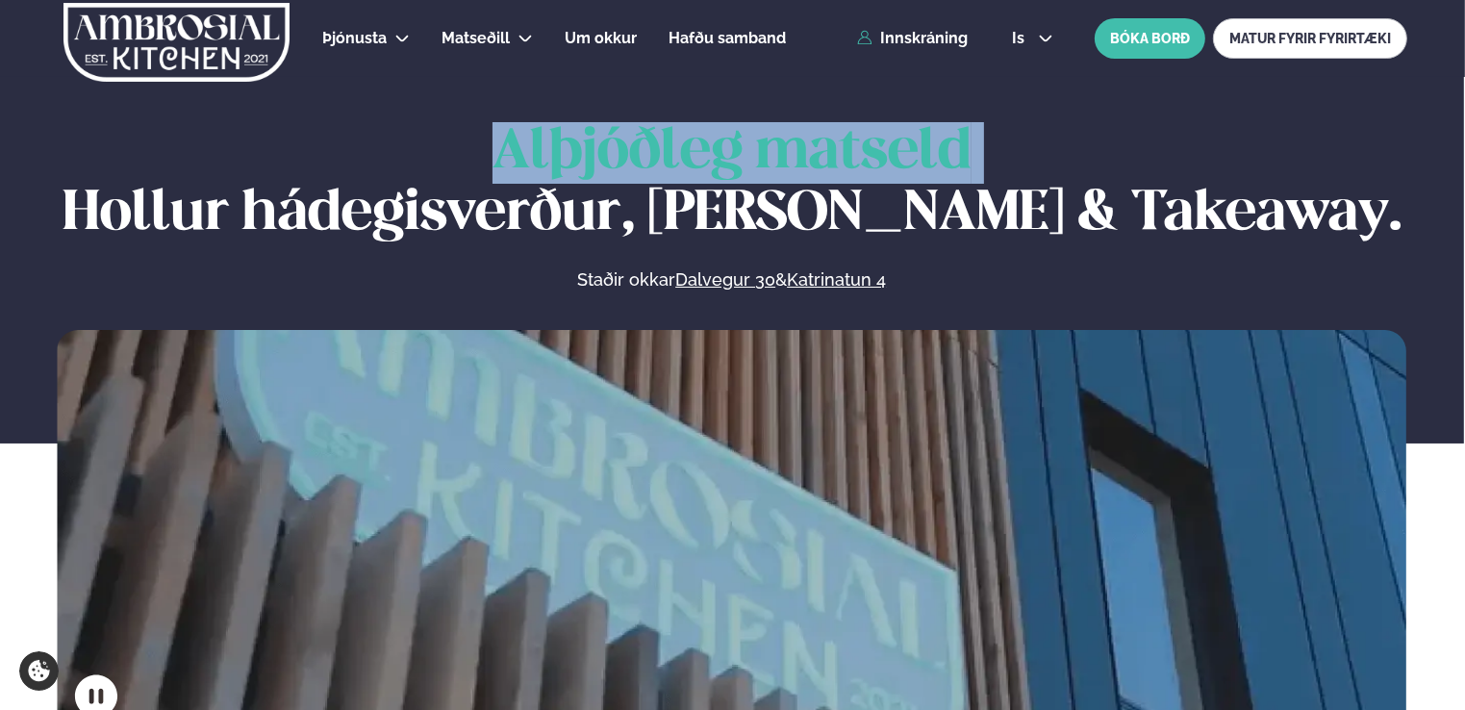
click at [494, 156] on span "Alþjóðleg matseld" at bounding box center [732, 152] width 479 height 53
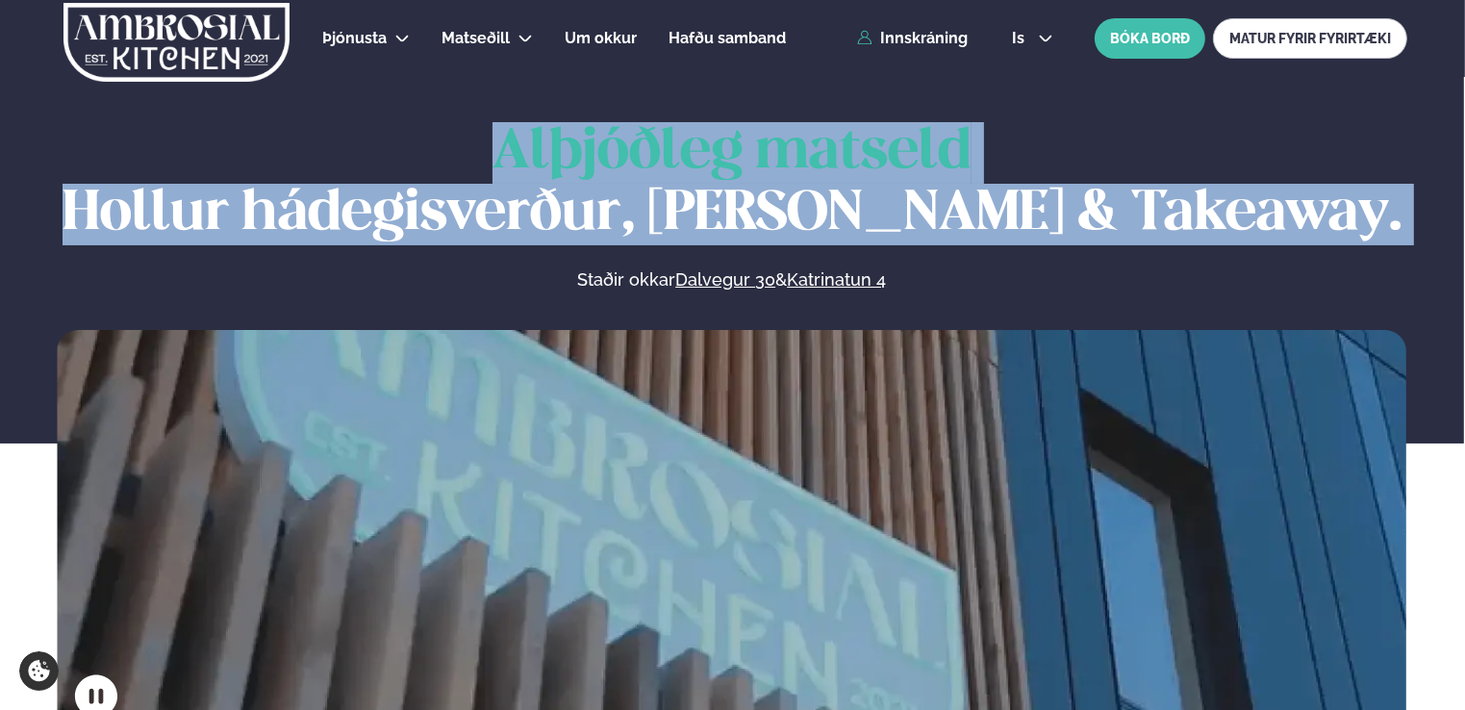
drag, startPoint x: 494, startPoint y: 156, endPoint x: 1355, endPoint y: 233, distance: 864.5
click at [1355, 233] on h1 "Alþjóðleg matseld Hollur hádegisverður, Veitingar & Takeaway." at bounding box center [732, 183] width 1350 height 123
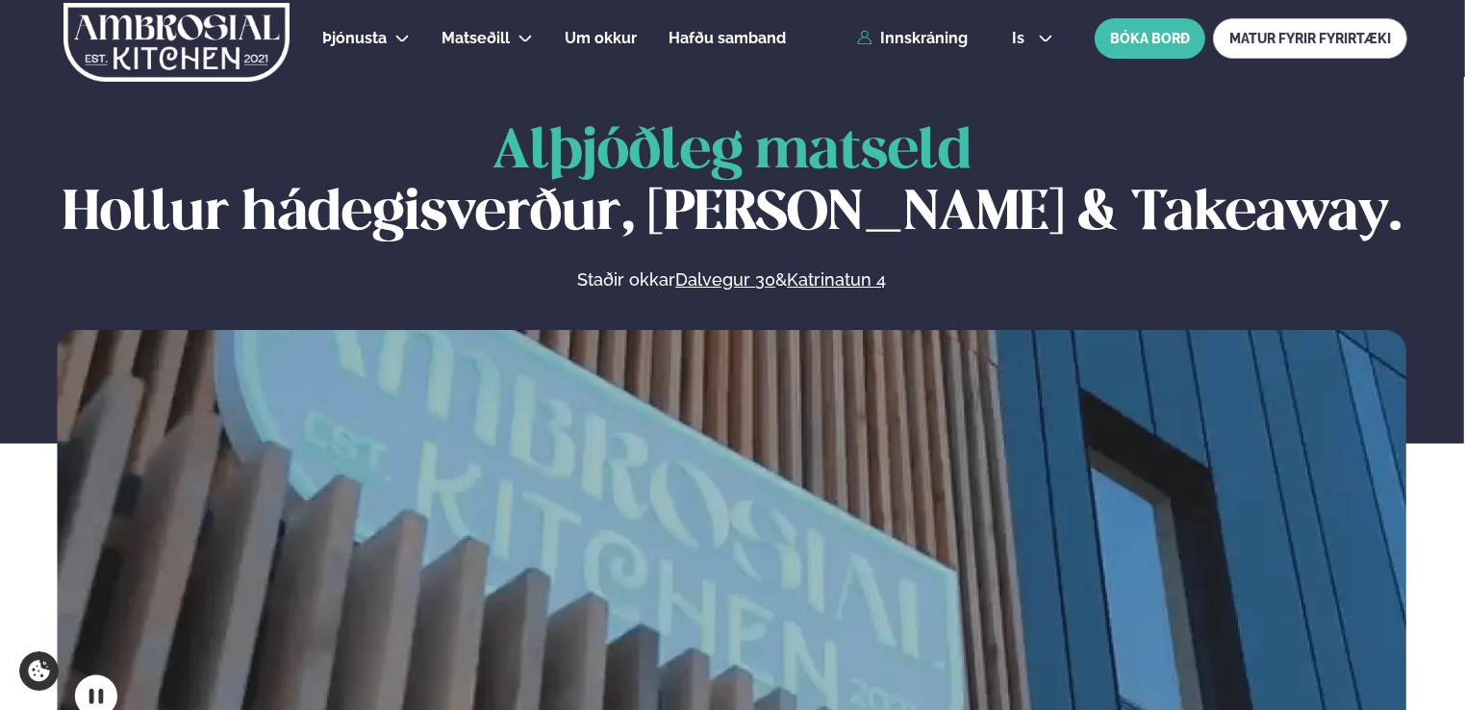
click at [926, 275] on p "Staðir okkar Dalvegur 30 & Katrinatun 4" at bounding box center [731, 279] width 727 height 23
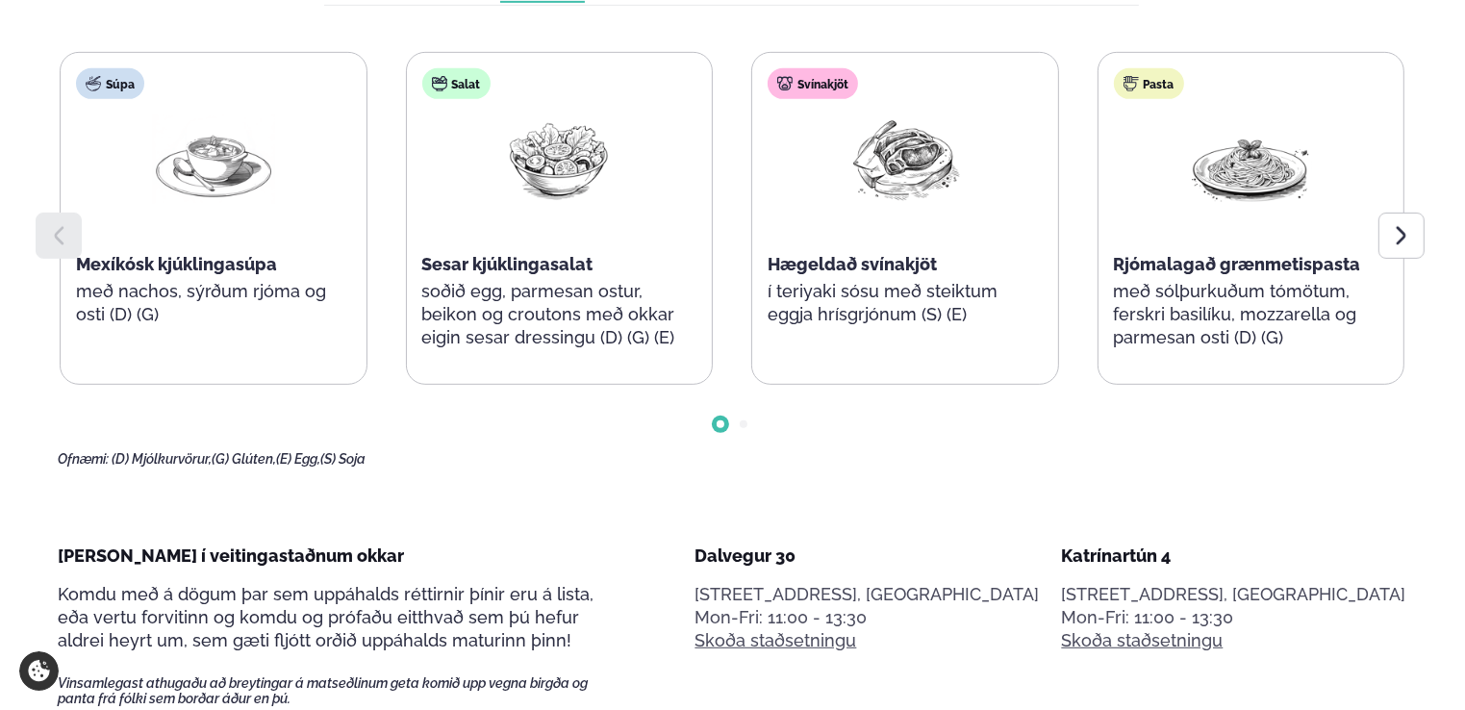
click at [926, 275] on div "Hægeldað svínakjöt" at bounding box center [905, 264] width 275 height 23
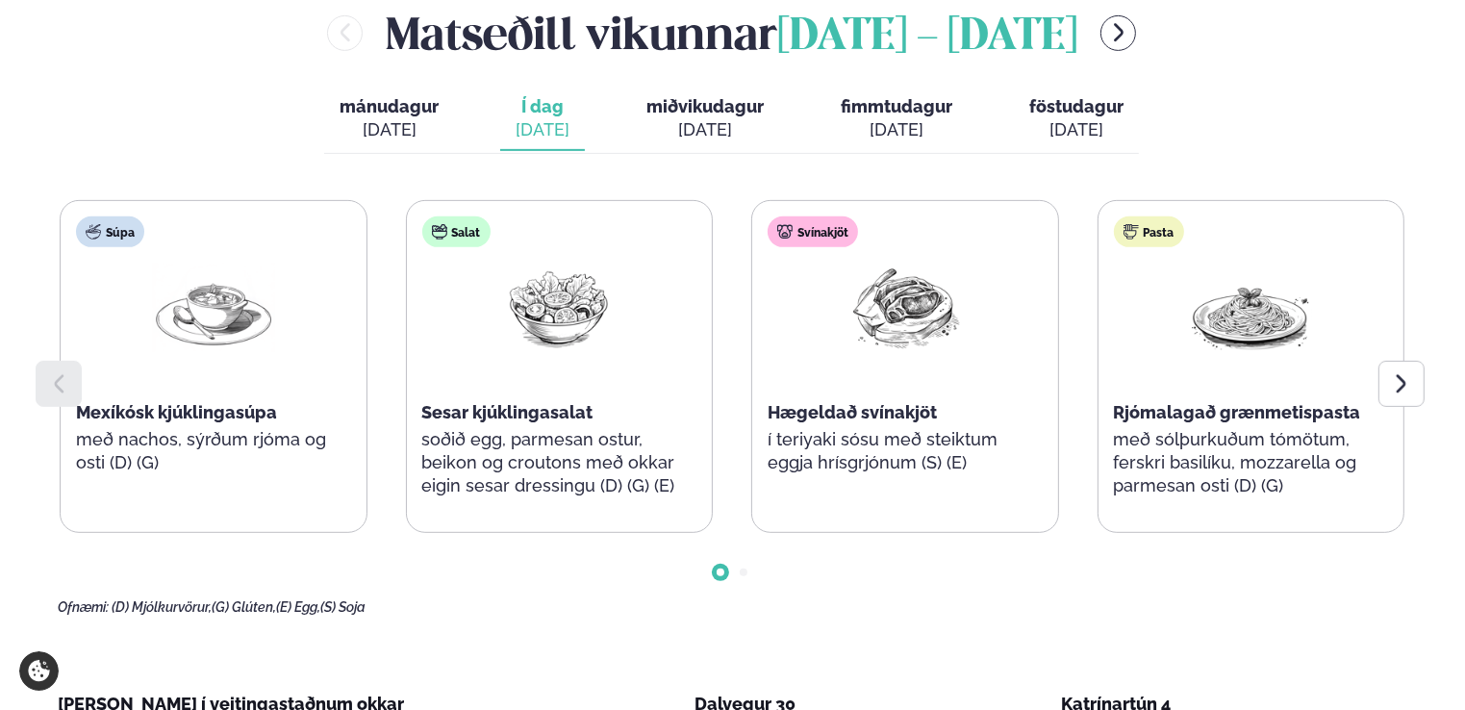
click at [695, 135] on div "ágú. 13" at bounding box center [705, 129] width 117 height 23
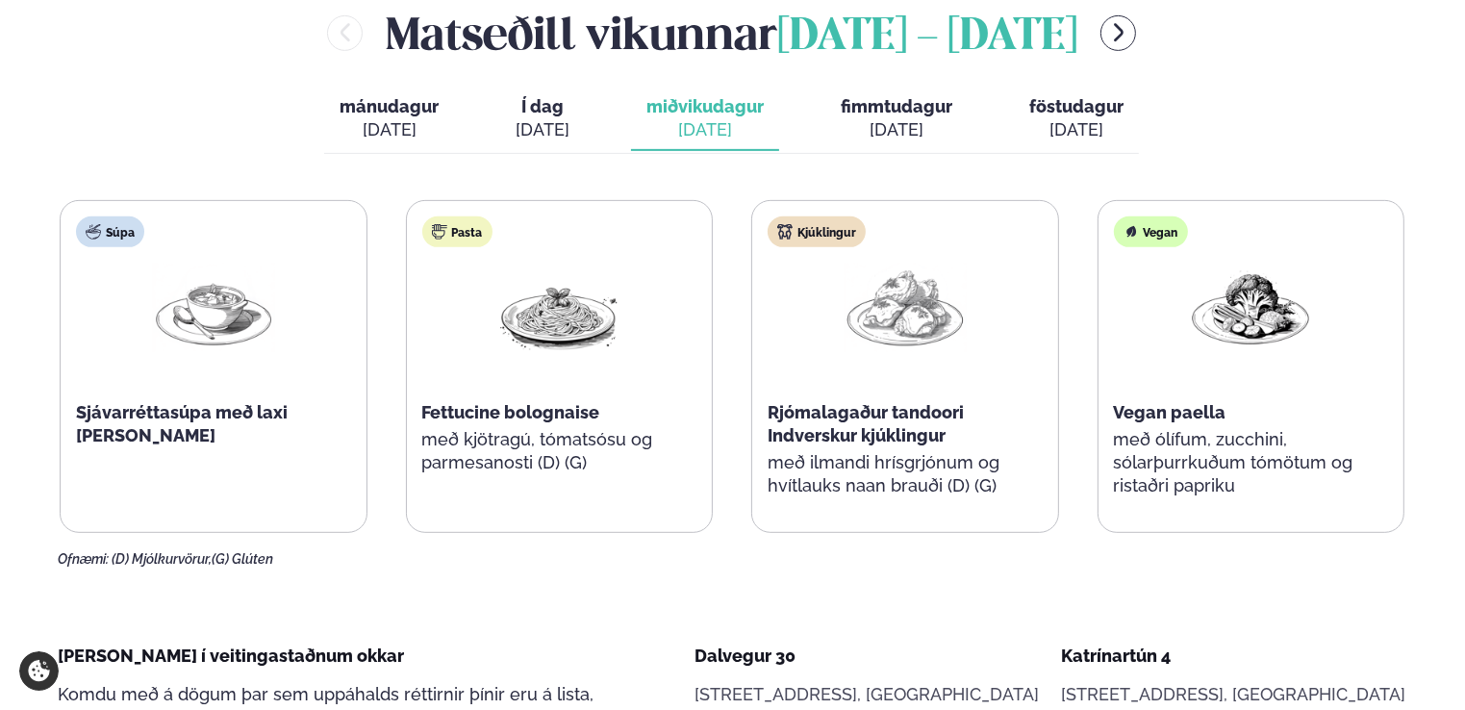
click at [920, 139] on div "ágú. 14" at bounding box center [897, 129] width 112 height 23
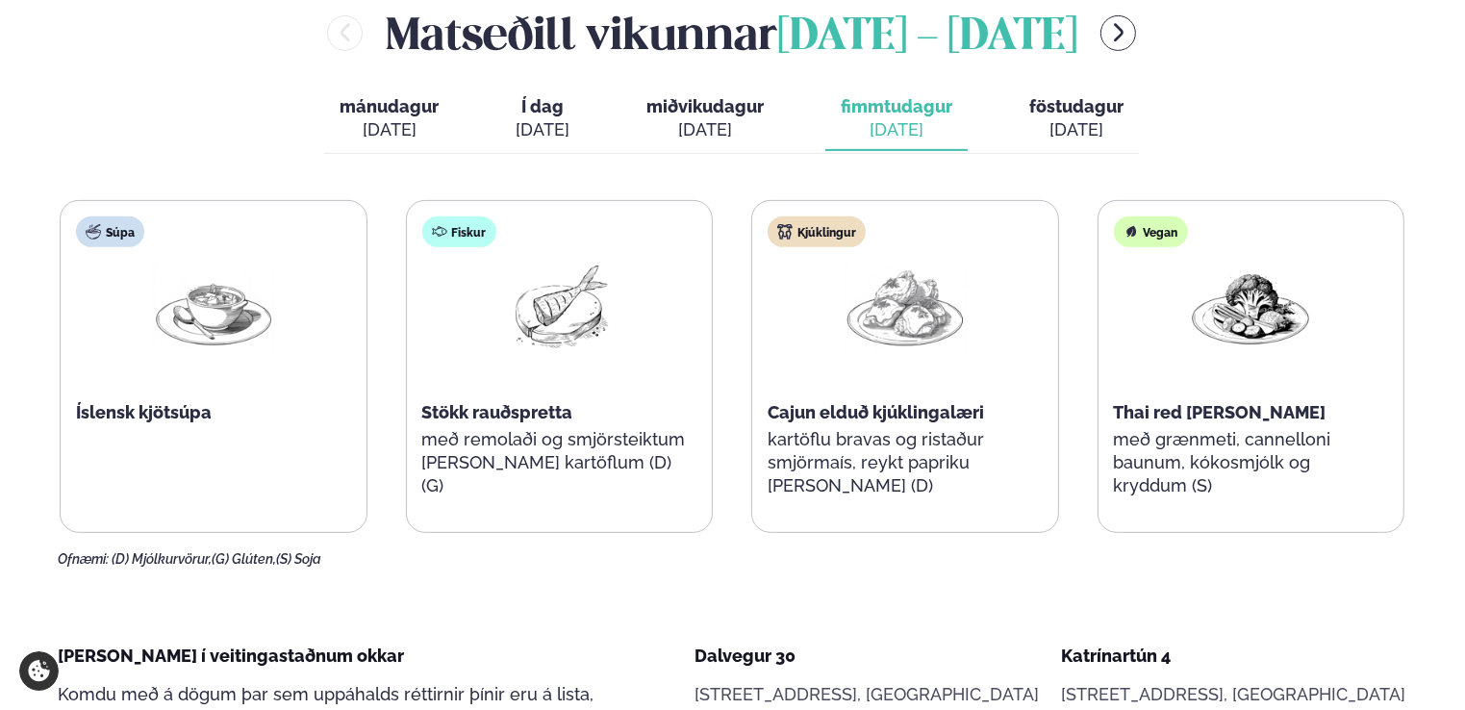
click at [1147, 100] on div "Matseðill vikunnar ágúst 11 - 15 mánudagur mán. ágú. 11 Í dag Í d. ágú. 12 miðv…" at bounding box center [732, 285] width 1348 height 566
click at [1078, 113] on span "föstudagur" at bounding box center [1076, 106] width 94 height 20
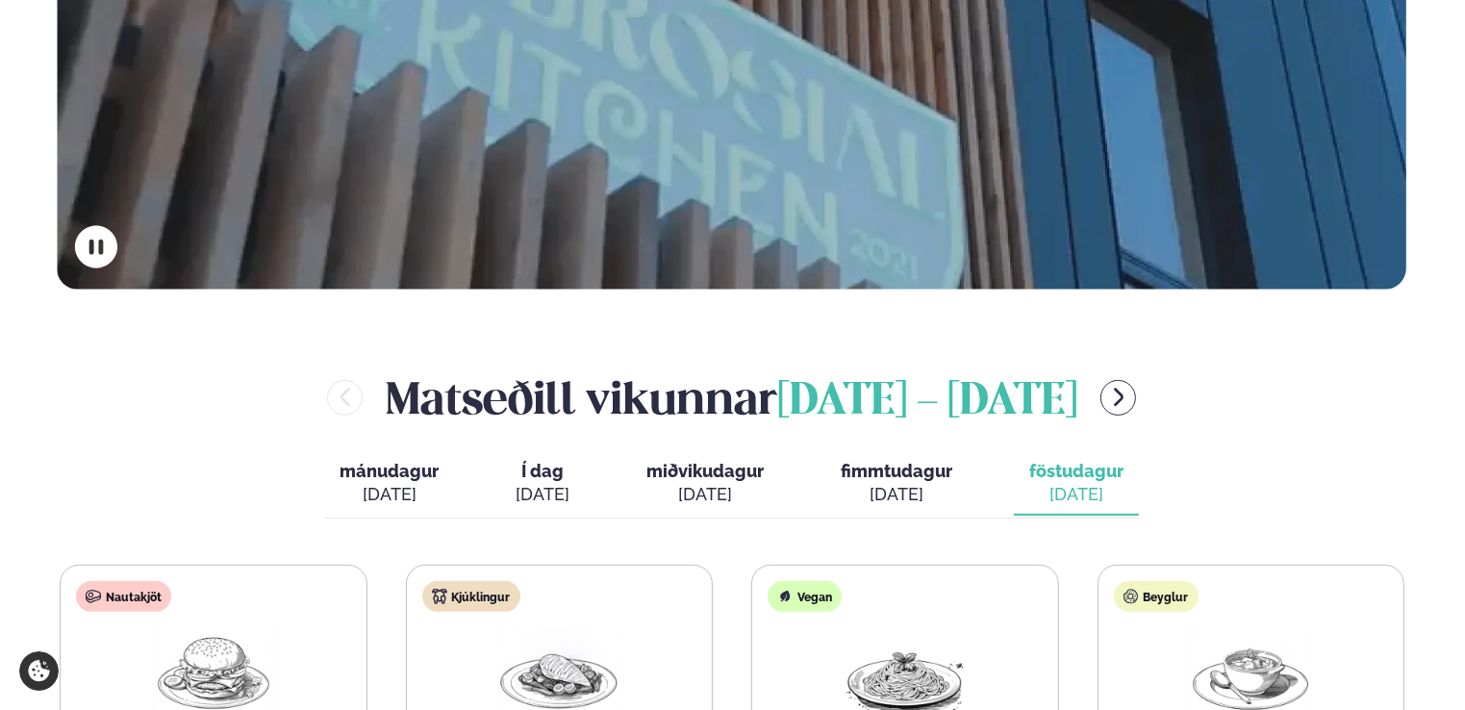
scroll to position [433, 0]
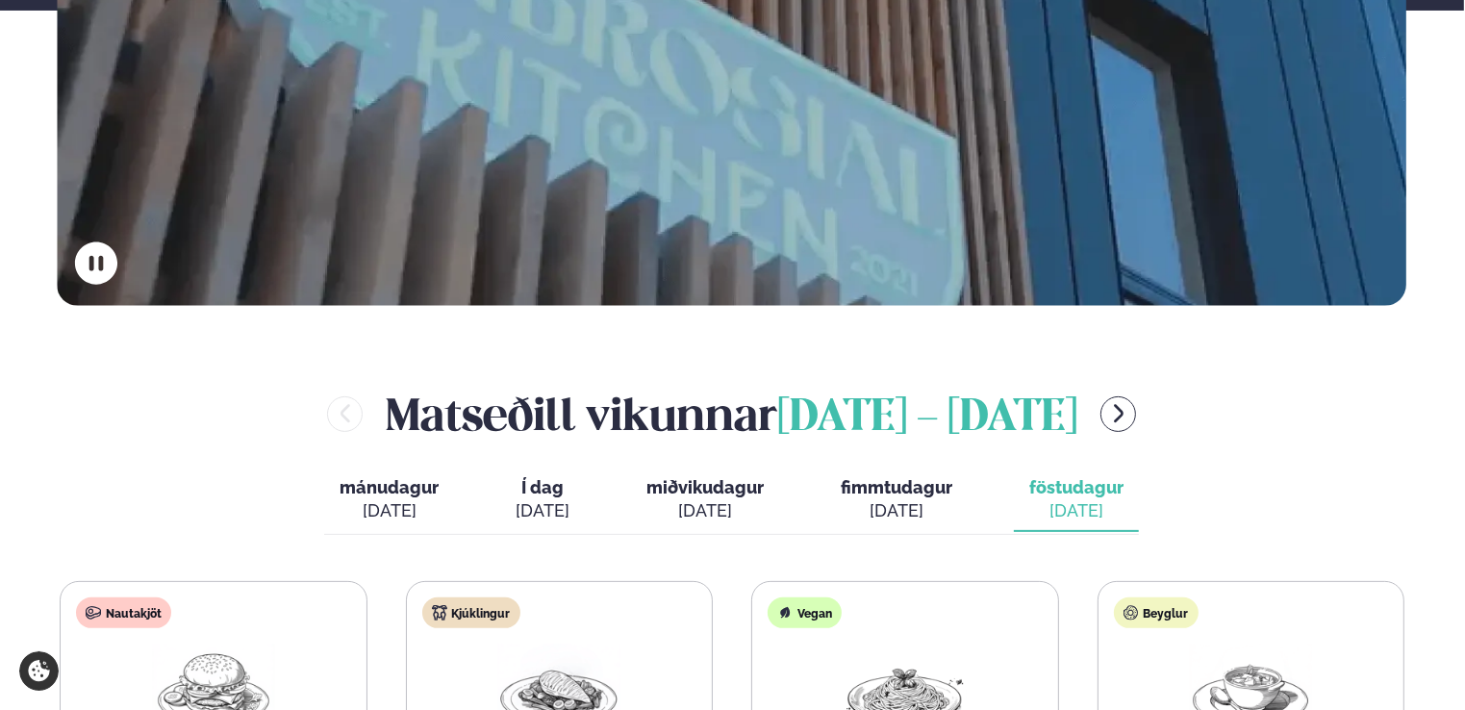
click at [397, 489] on span "mánudagur" at bounding box center [389, 487] width 99 height 20
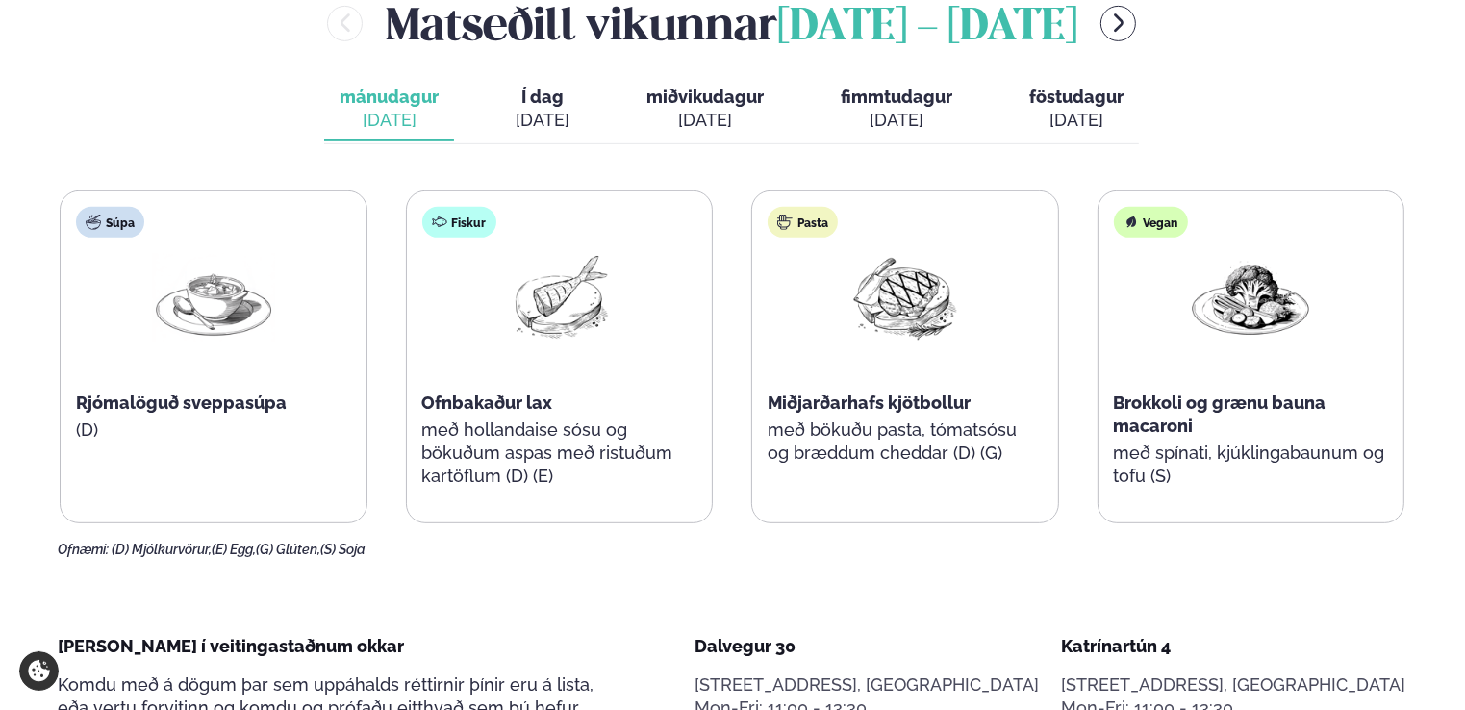
scroll to position [825, 0]
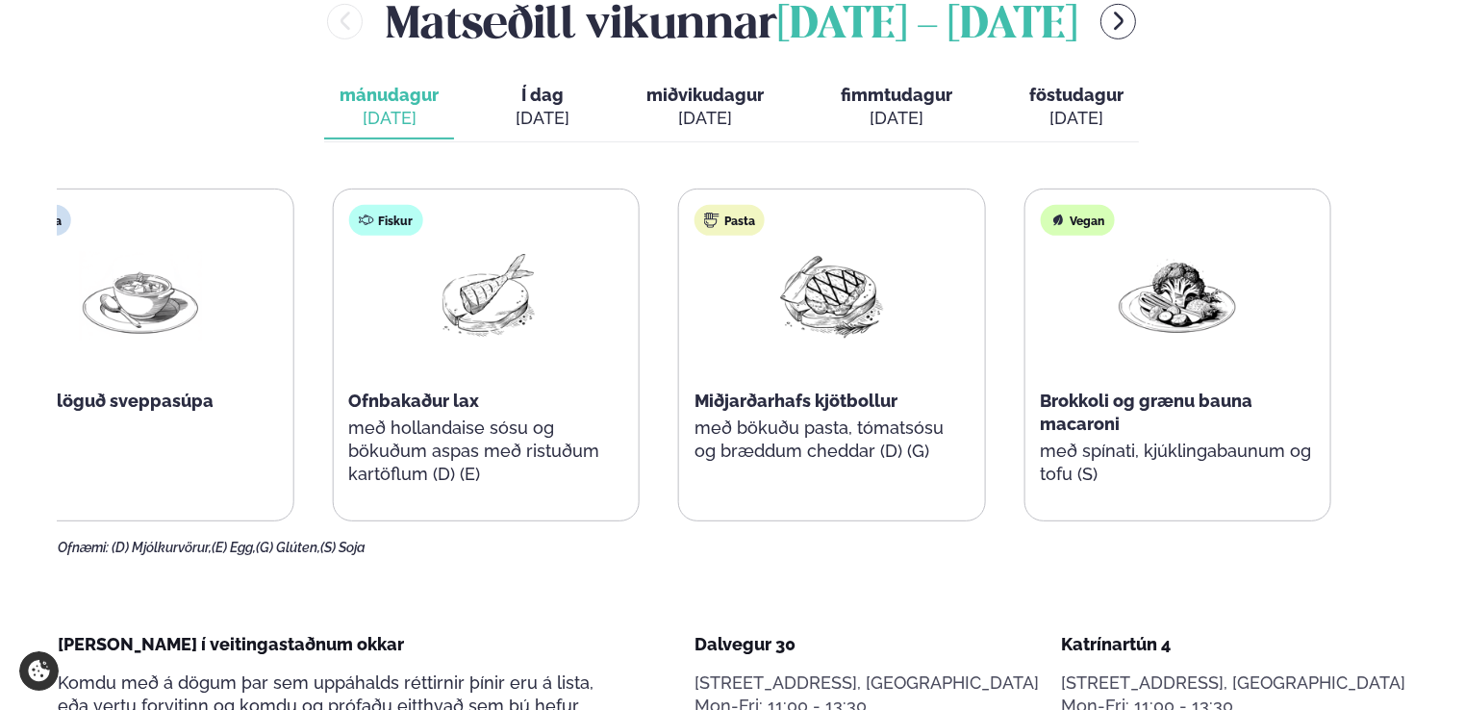
click at [267, 458] on div "Súpa Rjómalöguð sveppasúpa (D) Fiskur Ofnbakaður lax með hollandaise sósu og bö…" at bounding box center [659, 355] width 1344 height 333
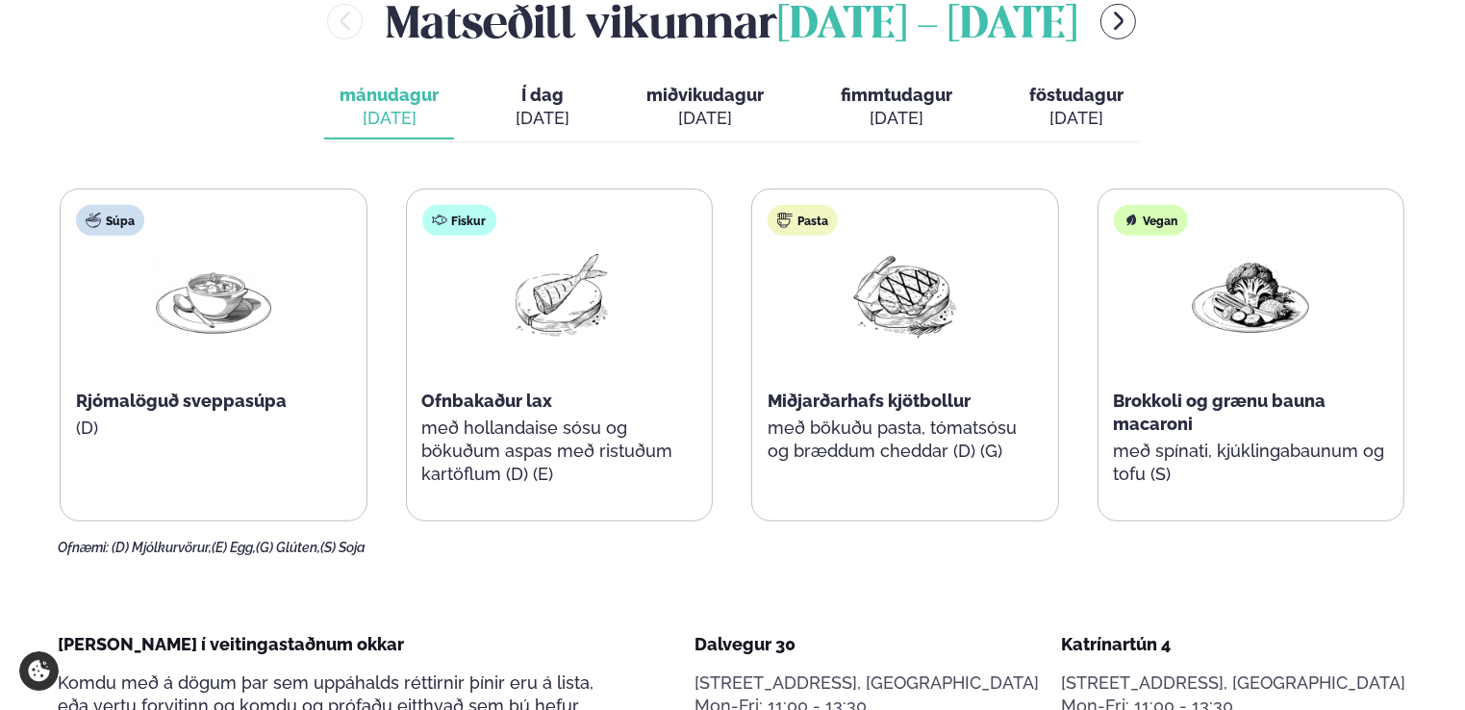
click at [558, 107] on div "ágú. 12" at bounding box center [543, 118] width 54 height 23
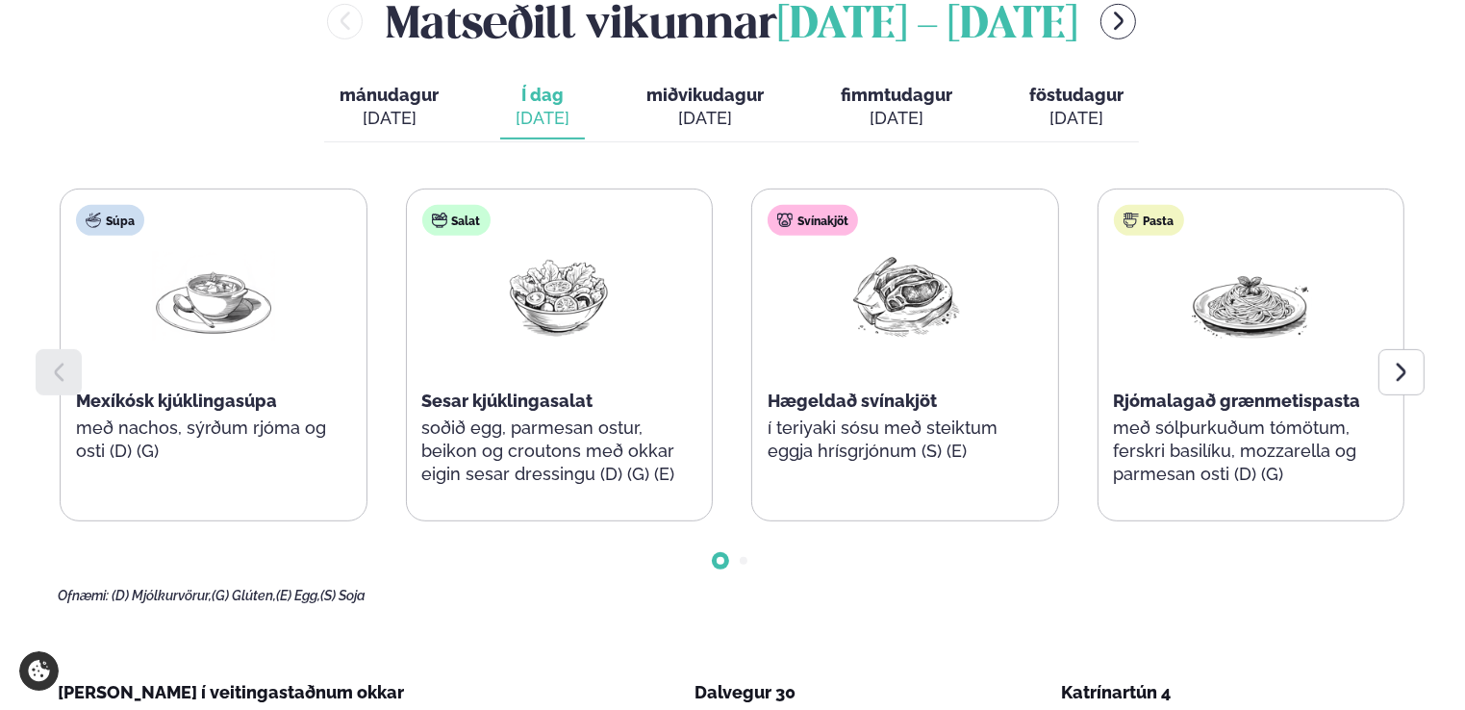
click at [672, 91] on span "miðvikudagur" at bounding box center [705, 95] width 117 height 20
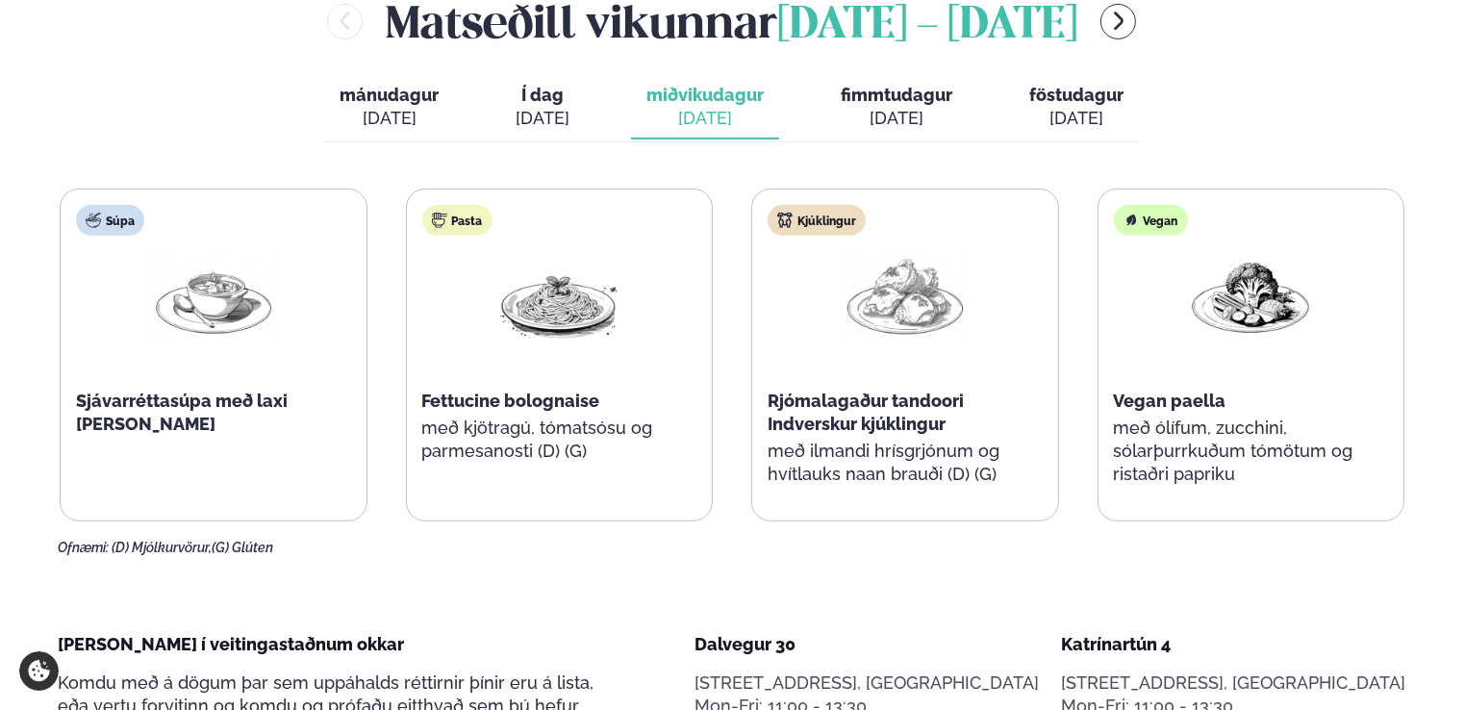
click at [823, 97] on div "mánudagur mán. ágú. 11 Í dag Í d. ágú. 12 miðvikudagur mið. ágú. 13 fimmtudagur…" at bounding box center [731, 109] width 815 height 66
click at [877, 96] on span "fimmtudagur" at bounding box center [897, 95] width 112 height 20
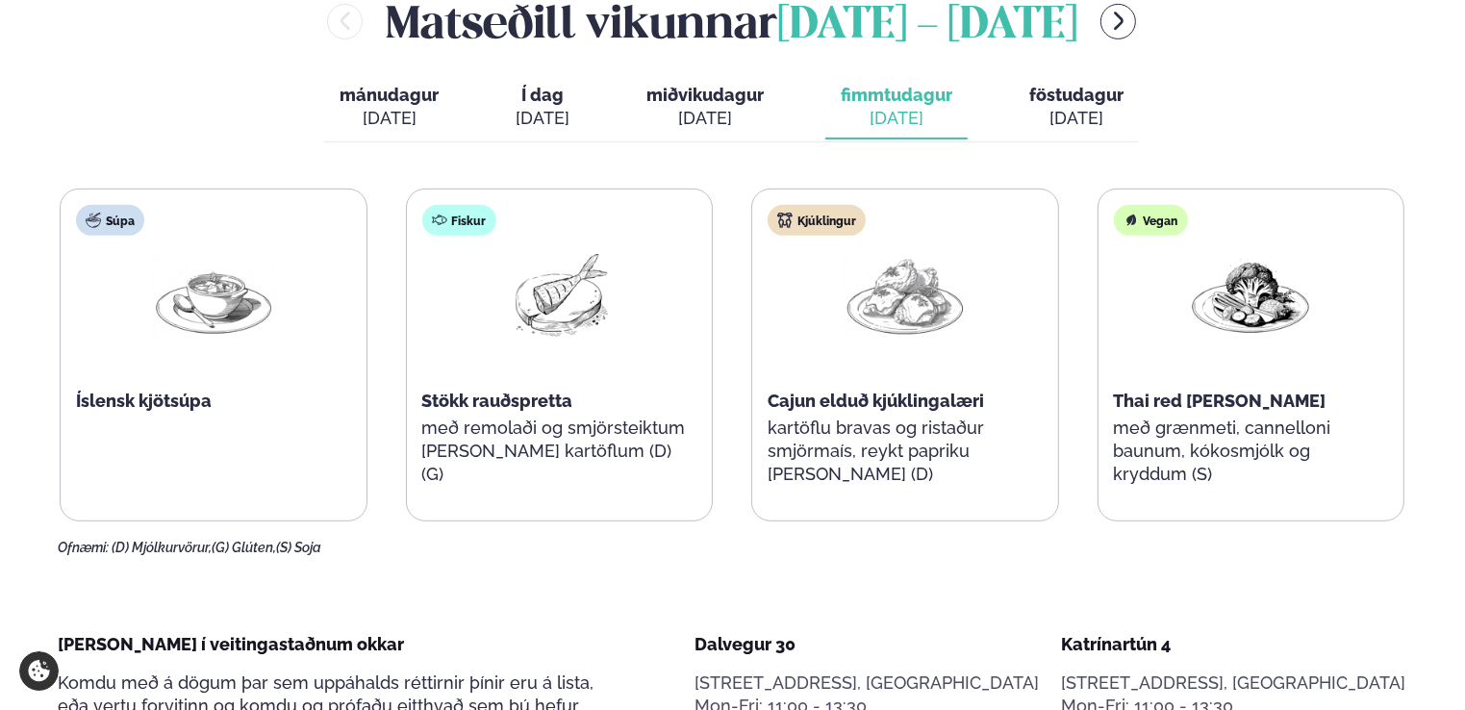
click at [1067, 89] on span "föstudagur" at bounding box center [1076, 95] width 94 height 20
